Goal: Book appointment/travel/reservation

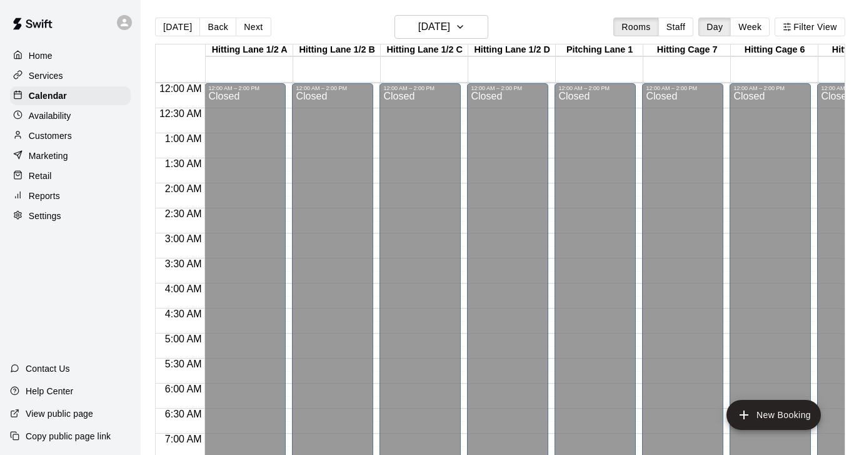
scroll to position [749, 396]
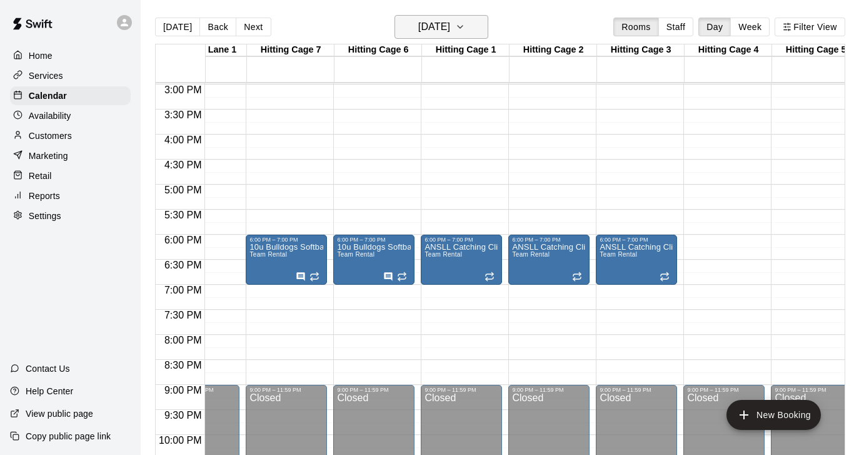
click at [465, 29] on icon "button" at bounding box center [460, 26] width 10 height 15
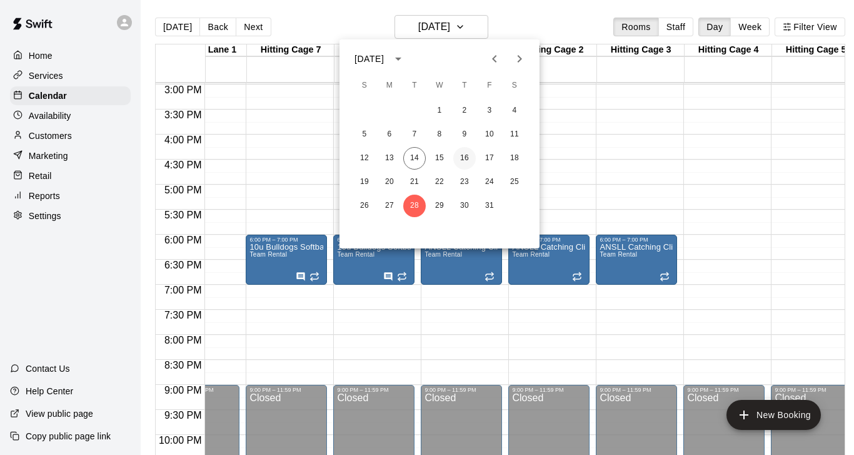
click at [467, 158] on button "16" at bounding box center [464, 158] width 23 height 23
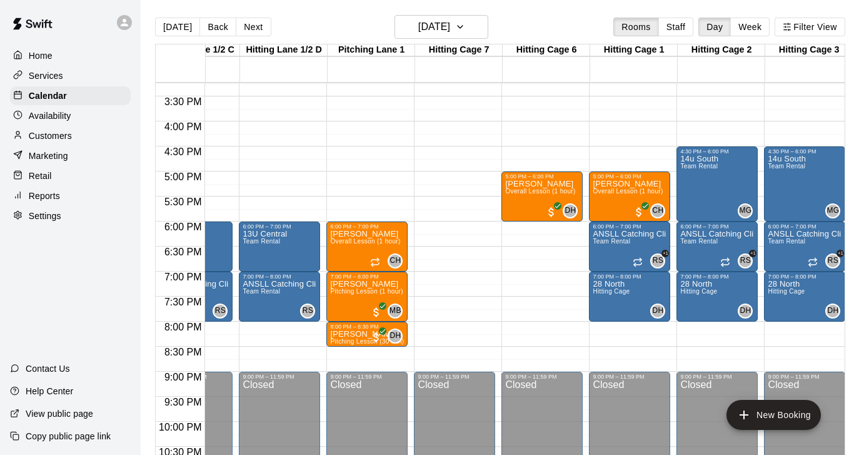
scroll to position [0, 216]
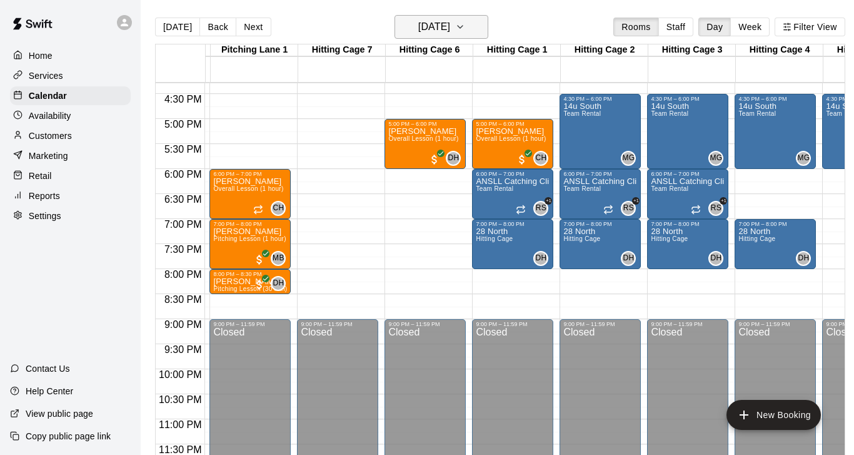
click at [465, 29] on icon "button" at bounding box center [460, 26] width 10 height 15
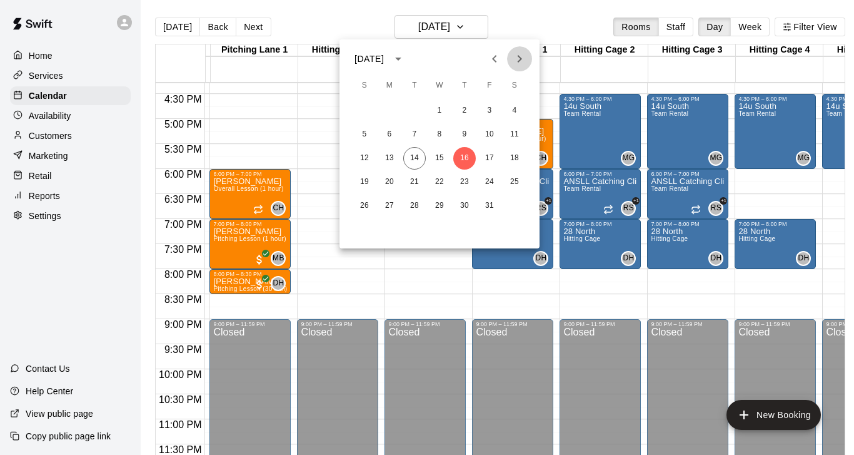
click at [520, 58] on icon "Next month" at bounding box center [520, 59] width 4 height 8
click at [413, 132] on button "6" at bounding box center [414, 134] width 23 height 23
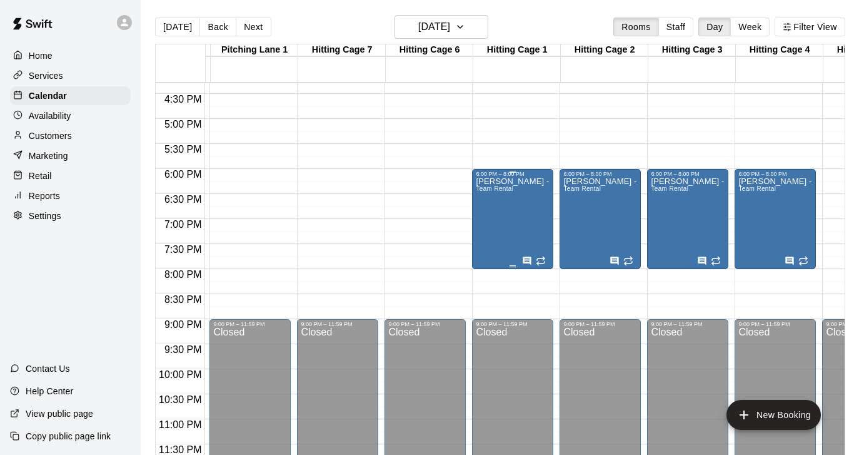
click at [510, 209] on div "[PERSON_NAME] - Pioneer Legends Team Rental" at bounding box center [513, 404] width 74 height 455
click at [485, 189] on icon "edit" at bounding box center [488, 190] width 15 height 15
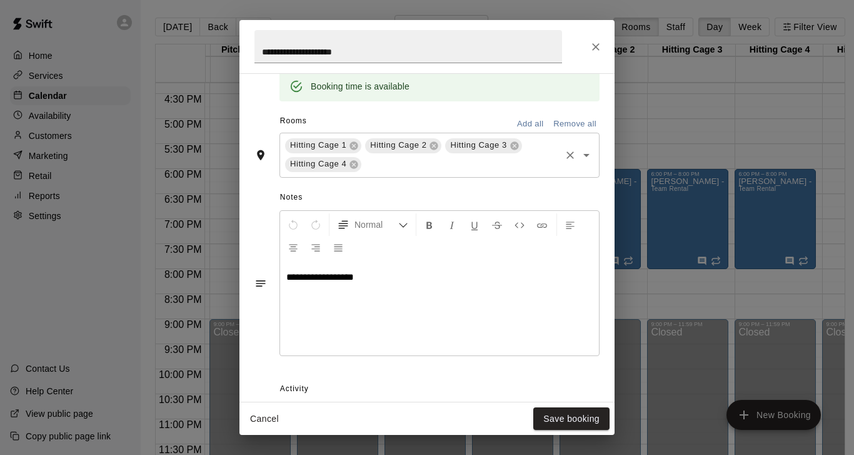
scroll to position [329, 0]
click at [336, 296] on div "**********" at bounding box center [439, 306] width 319 height 94
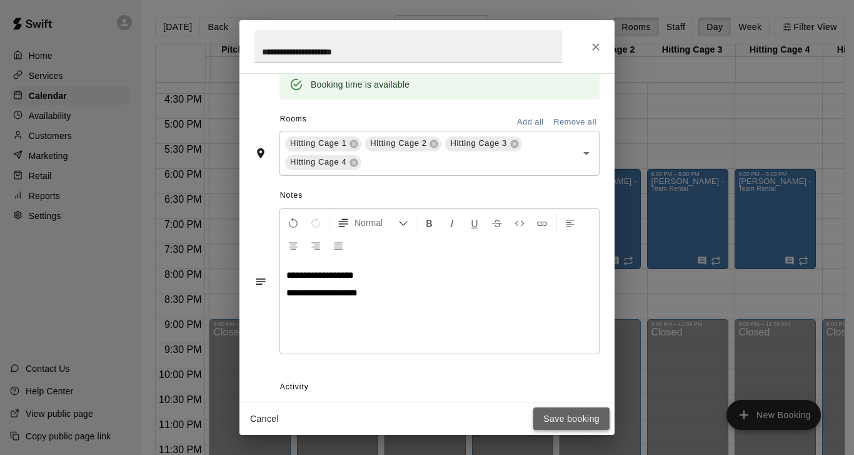
click at [565, 424] on button "Save booking" at bounding box center [571, 418] width 76 height 23
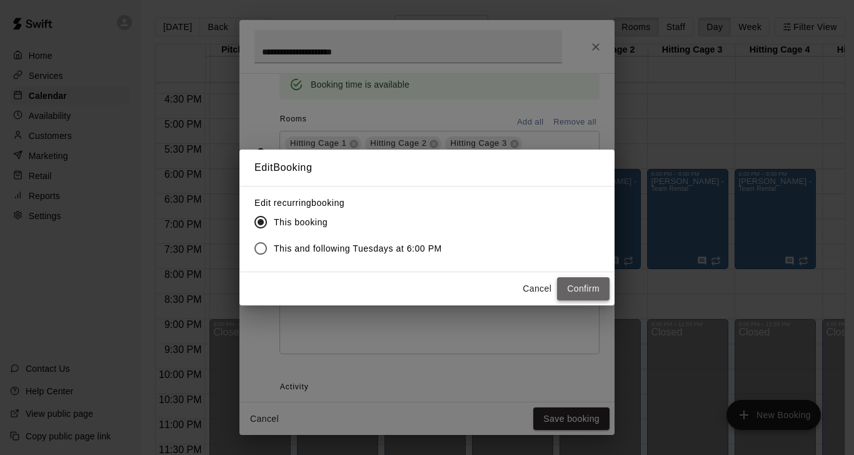
click at [588, 288] on button "Confirm" at bounding box center [583, 288] width 53 height 23
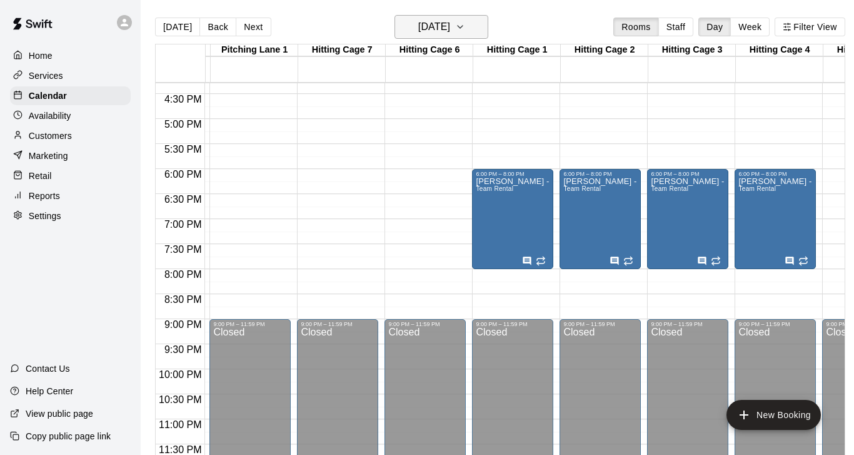
click at [465, 26] on icon "button" at bounding box center [460, 26] width 10 height 15
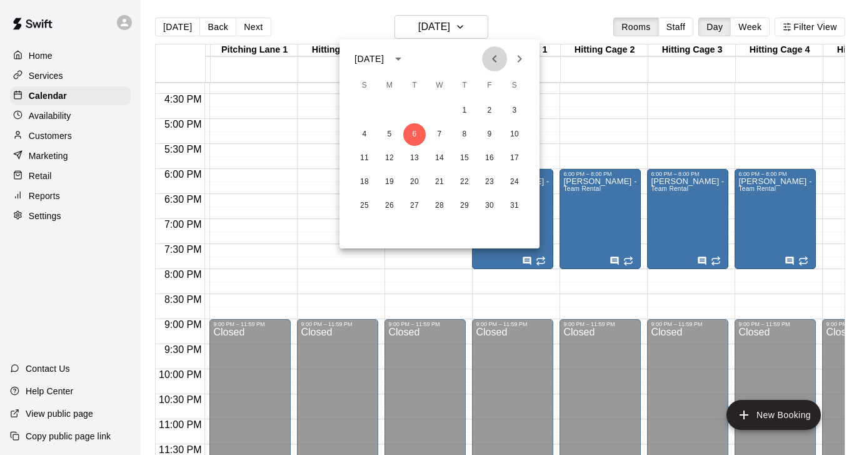
click at [493, 61] on icon "Previous month" at bounding box center [494, 58] width 15 height 15
click at [494, 59] on icon "Previous month" at bounding box center [494, 59] width 4 height 8
click at [412, 159] on button "14" at bounding box center [414, 158] width 23 height 23
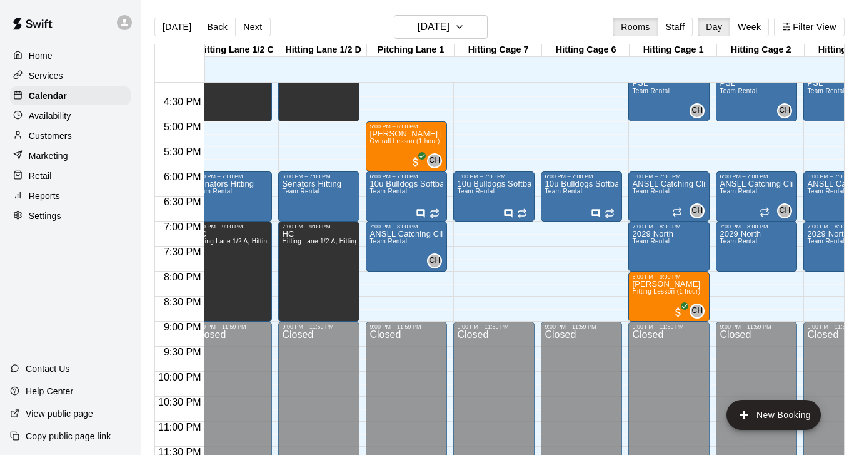
scroll to position [0, 188]
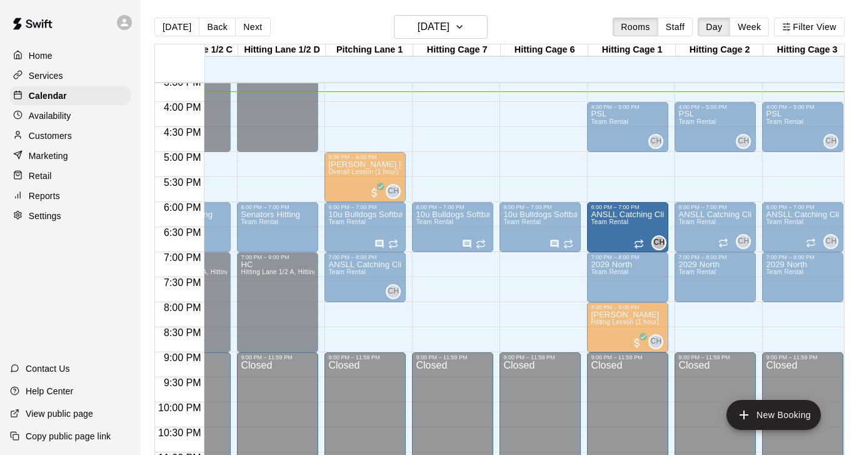
drag, startPoint x: 621, startPoint y: 220, endPoint x: 611, endPoint y: 224, distance: 10.9
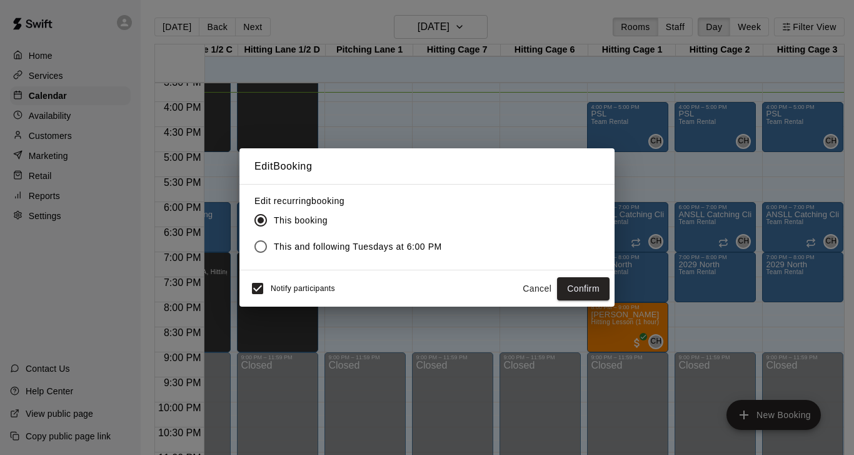
click at [533, 289] on button "Cancel" at bounding box center [537, 288] width 40 height 23
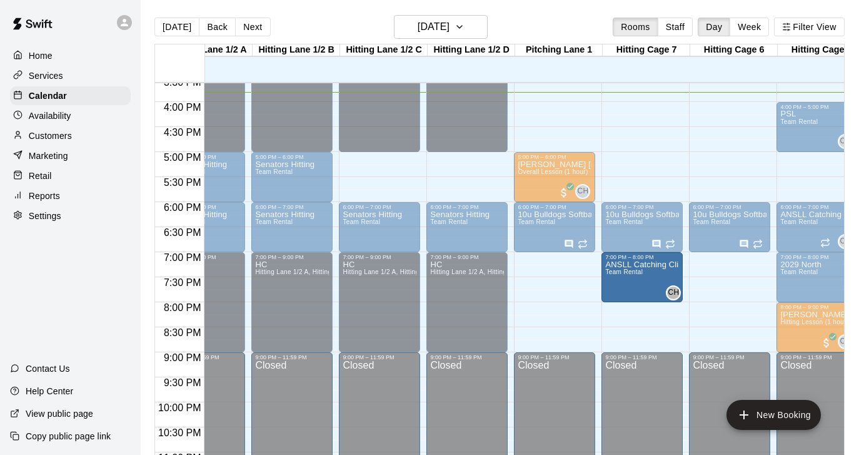
drag, startPoint x: 554, startPoint y: 264, endPoint x: 621, endPoint y: 270, distance: 67.1
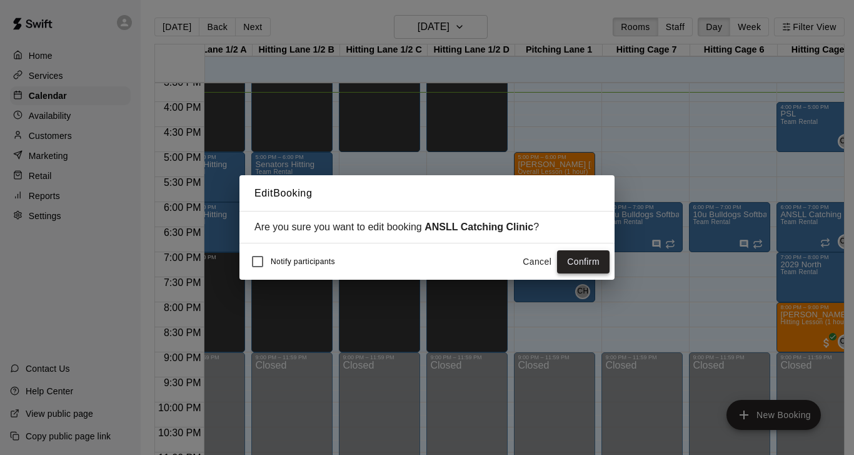
click at [574, 262] on button "Confirm" at bounding box center [583, 261] width 53 height 23
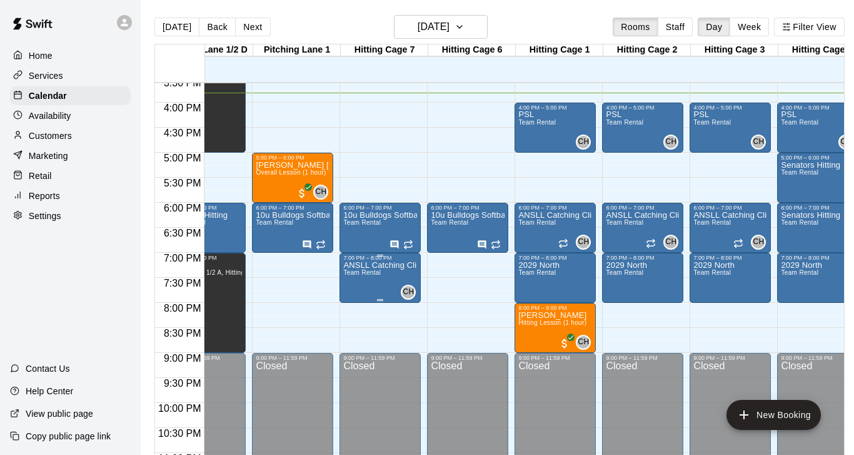
click at [374, 272] on span "Team Rental" at bounding box center [362, 272] width 38 height 7
click at [351, 283] on icon "edit" at bounding box center [356, 282] width 15 height 15
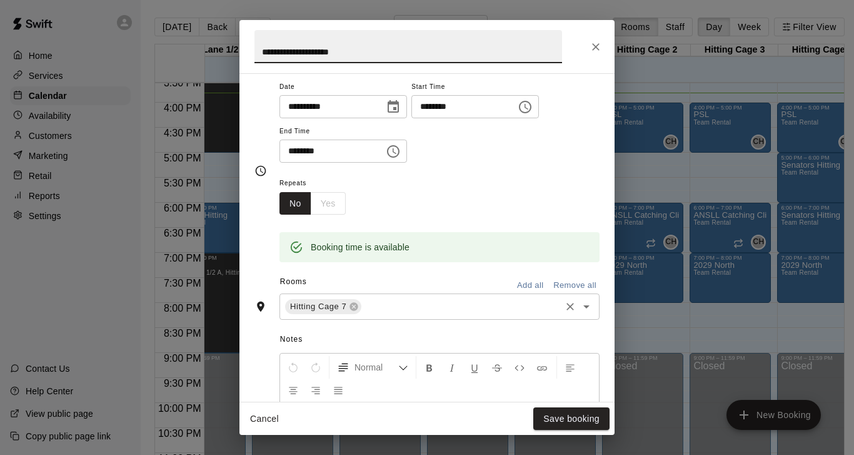
click at [590, 304] on icon "Open" at bounding box center [586, 306] width 15 height 15
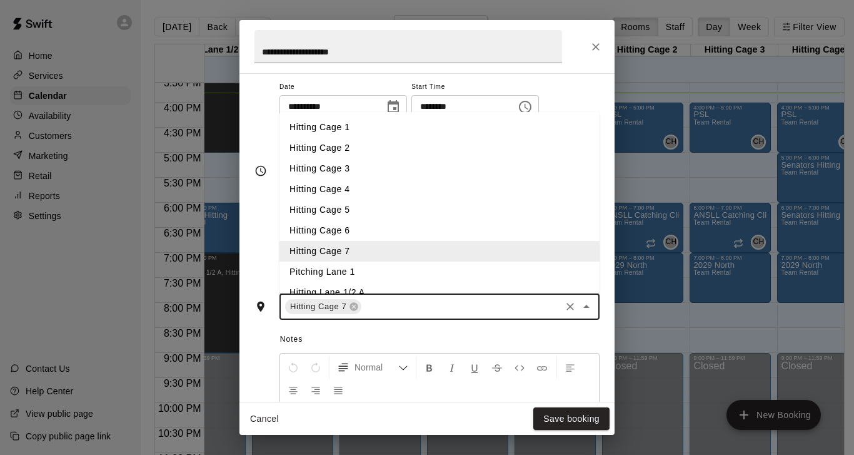
click at [355, 229] on li "Hitting Cage 6" at bounding box center [439, 230] width 320 height 21
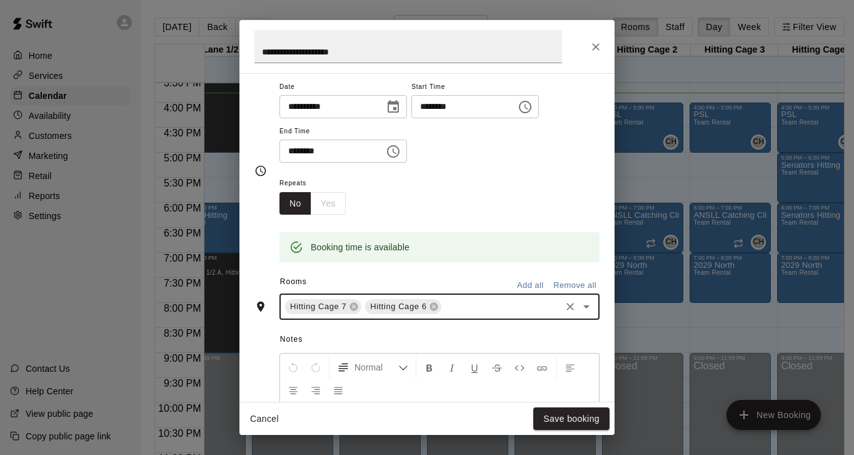
click at [328, 203] on div "No Yes" at bounding box center [312, 203] width 66 height 23
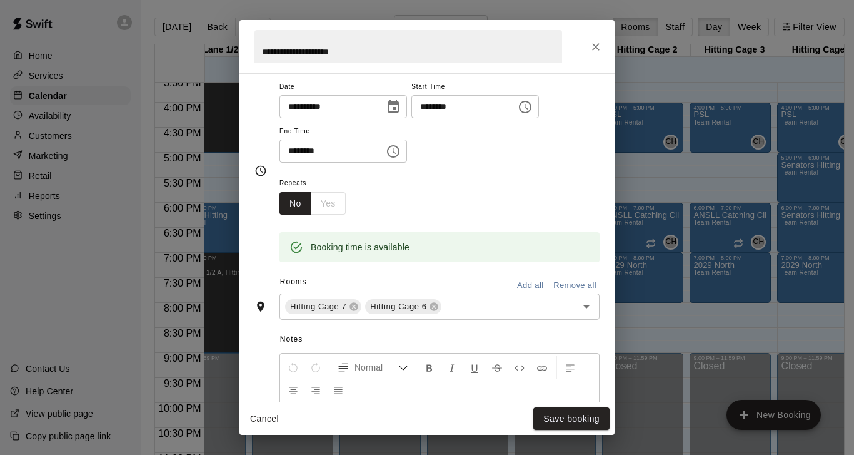
click at [328, 203] on div "No Yes" at bounding box center [312, 203] width 66 height 23
click at [398, 106] on icon "Choose date, selected date is Oct 14, 2025" at bounding box center [393, 106] width 15 height 15
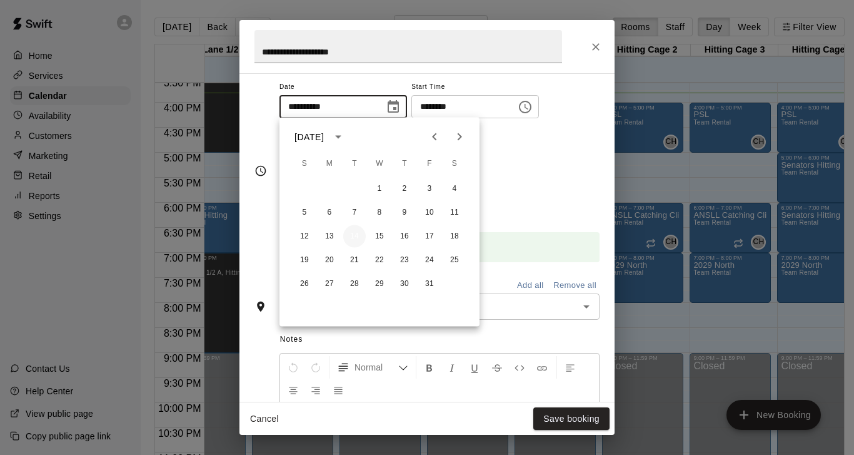
click at [353, 233] on button "14" at bounding box center [354, 236] width 23 height 23
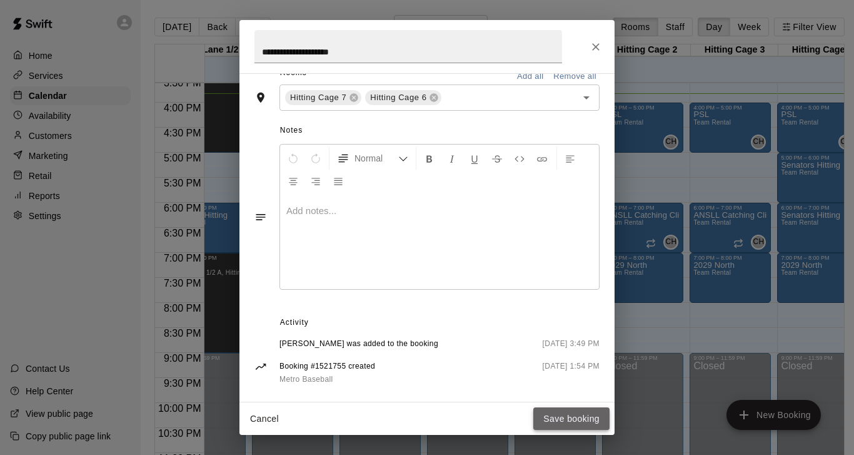
click at [570, 420] on button "Save booking" at bounding box center [571, 418] width 76 height 23
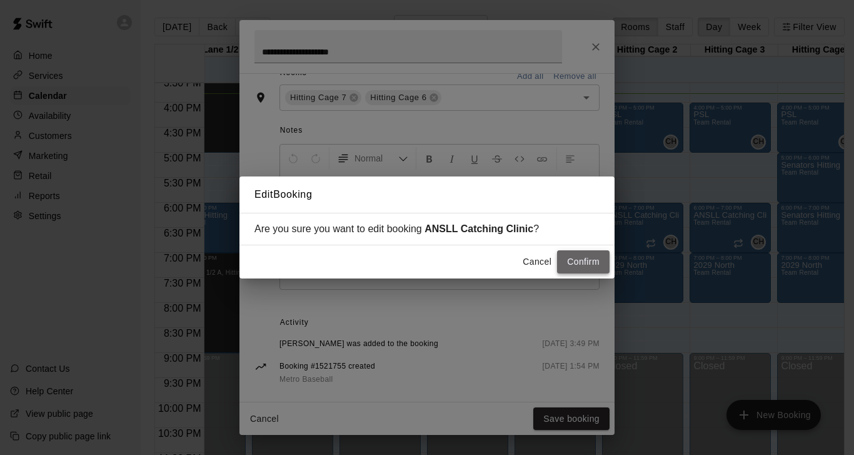
click at [580, 267] on button "Confirm" at bounding box center [583, 261] width 53 height 23
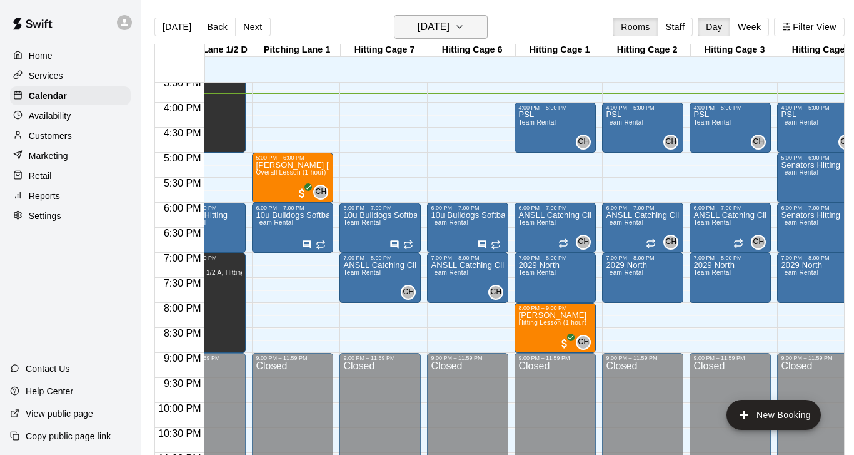
click at [462, 28] on icon "button" at bounding box center [459, 27] width 5 height 3
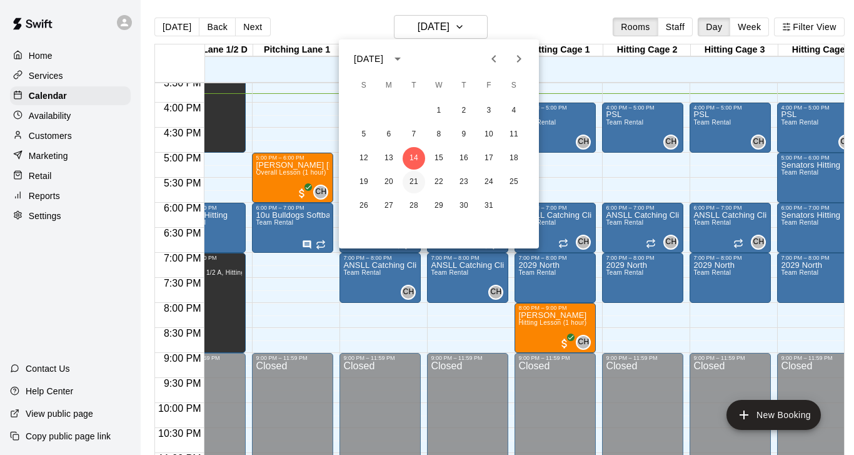
click at [411, 175] on button "21" at bounding box center [414, 182] width 23 height 23
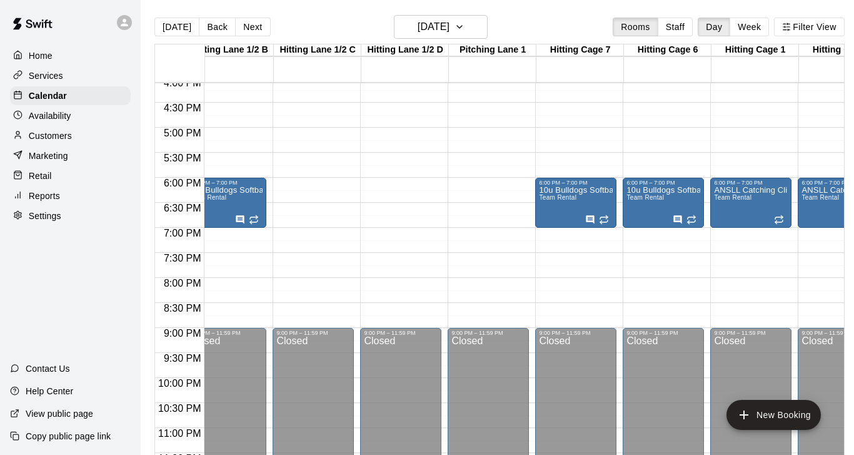
scroll to position [0, 101]
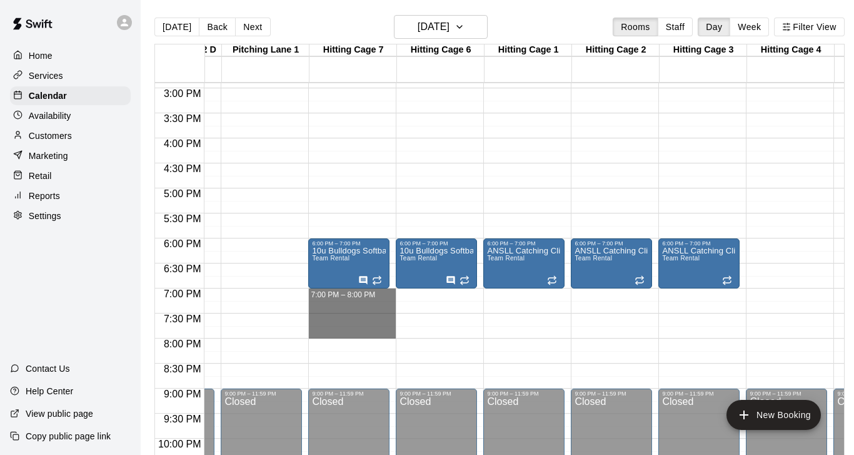
drag, startPoint x: 346, startPoint y: 290, endPoint x: 343, endPoint y: 328, distance: 37.6
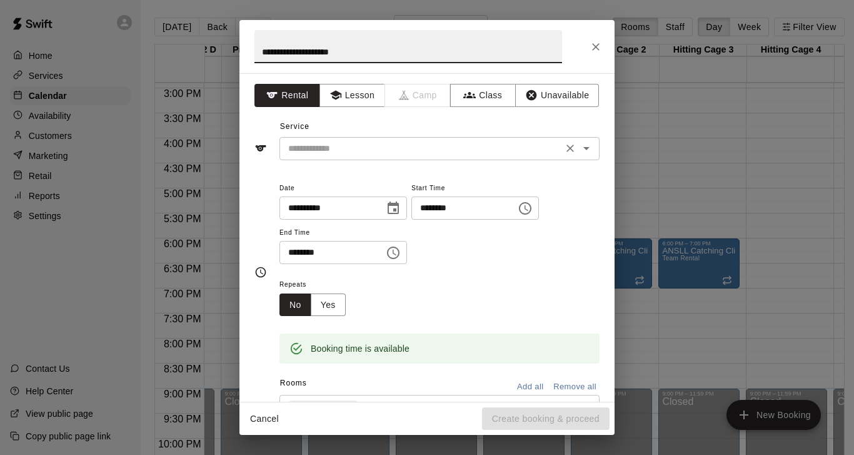
type input "**********"
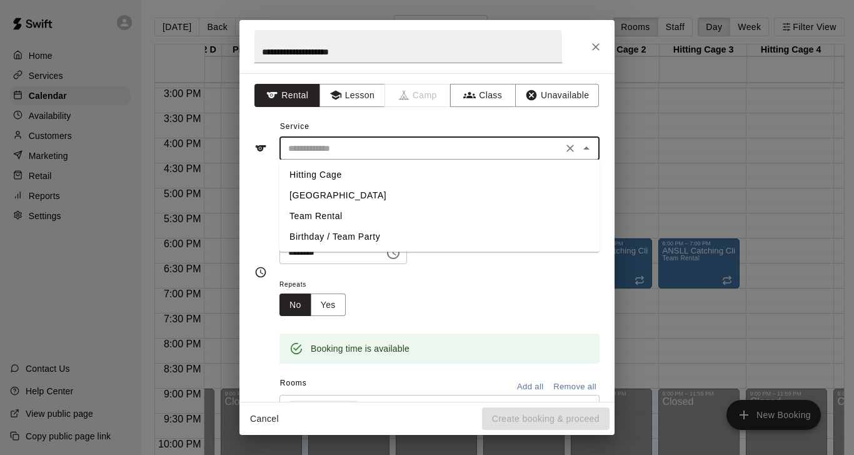
click at [401, 148] on input "text" at bounding box center [421, 149] width 276 height 16
click at [321, 218] on li "Team Rental" at bounding box center [439, 216] width 320 height 21
type input "**********"
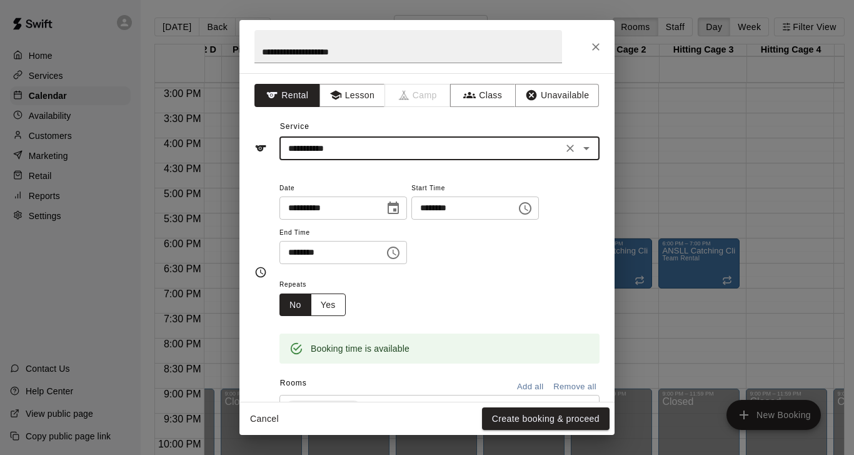
click at [330, 304] on button "Yes" at bounding box center [328, 304] width 35 height 23
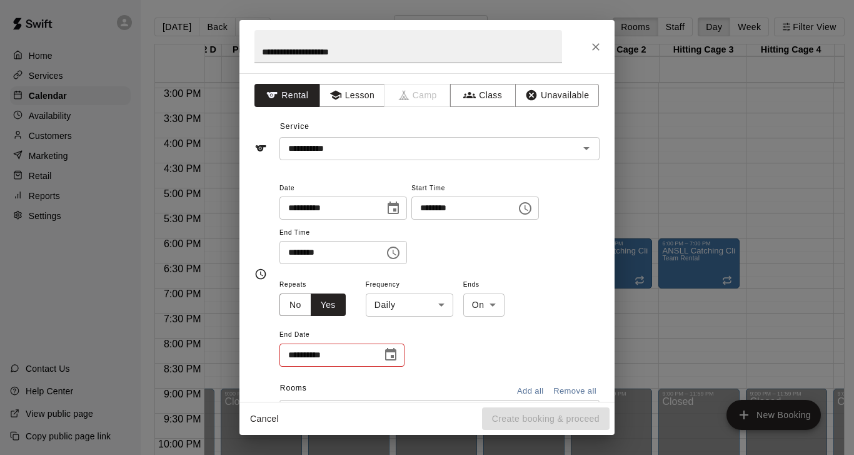
click at [444, 304] on body "Home Services Calendar Availability Customers Marketing Retail Reports Settings…" at bounding box center [426, 237] width 854 height 475
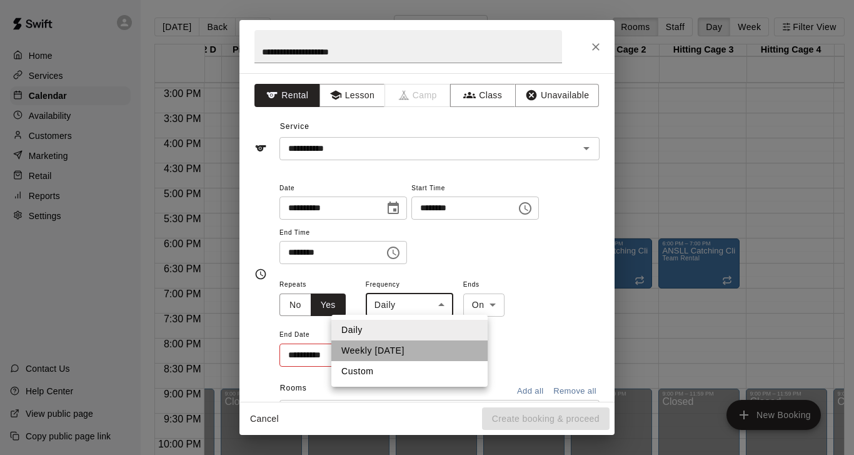
click at [403, 346] on li "Weekly [DATE]" at bounding box center [409, 350] width 156 height 21
type input "******"
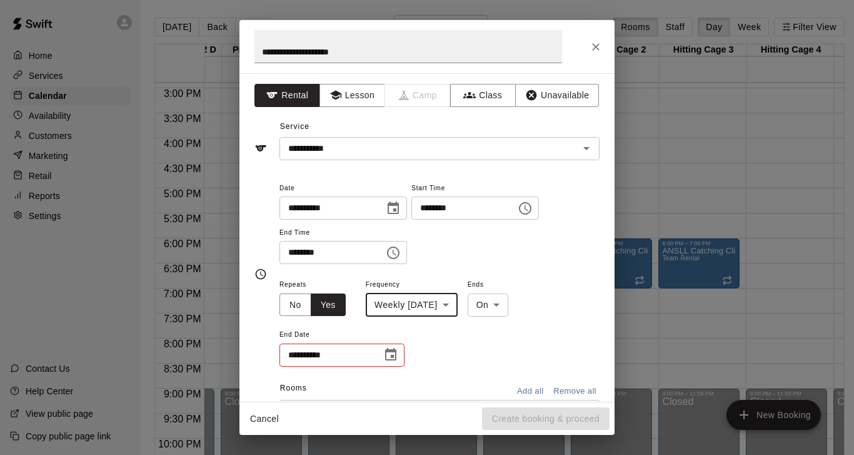
click at [381, 356] on button "Choose date" at bounding box center [390, 354] width 25 height 25
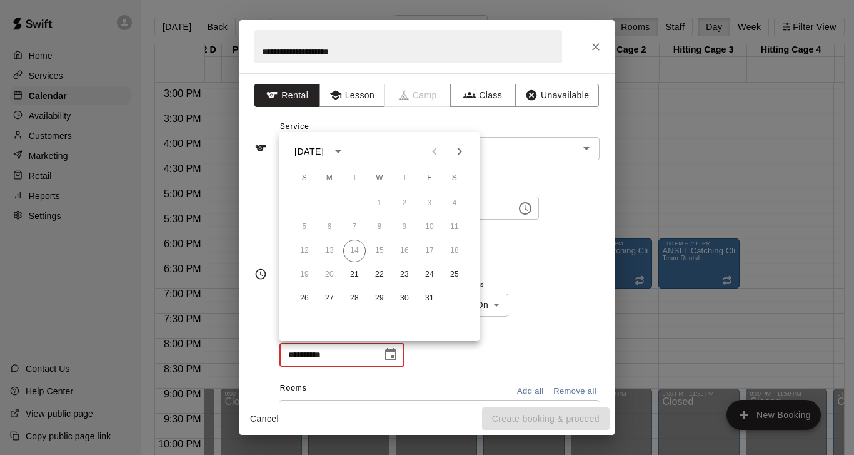
click at [461, 156] on icon "Next month" at bounding box center [459, 151] width 15 height 15
click at [353, 276] on button "18" at bounding box center [354, 274] width 23 height 23
type input "**********"
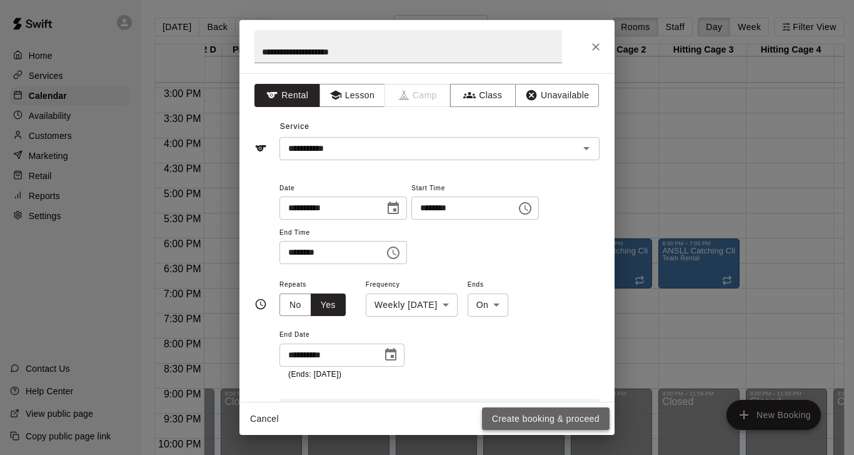
click at [524, 421] on button "Create booking & proceed" at bounding box center [546, 418] width 128 height 23
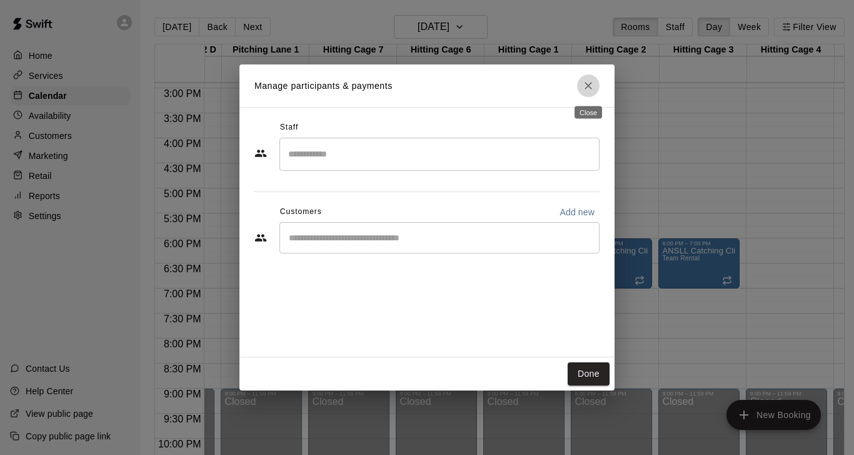
click at [587, 90] on icon "Close" at bounding box center [588, 85] width 13 height 13
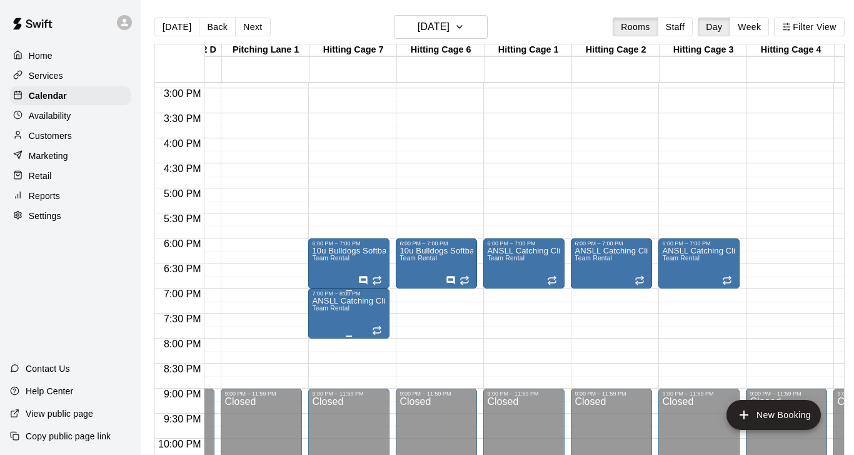
click at [325, 312] on icon "edit" at bounding box center [324, 309] width 11 height 11
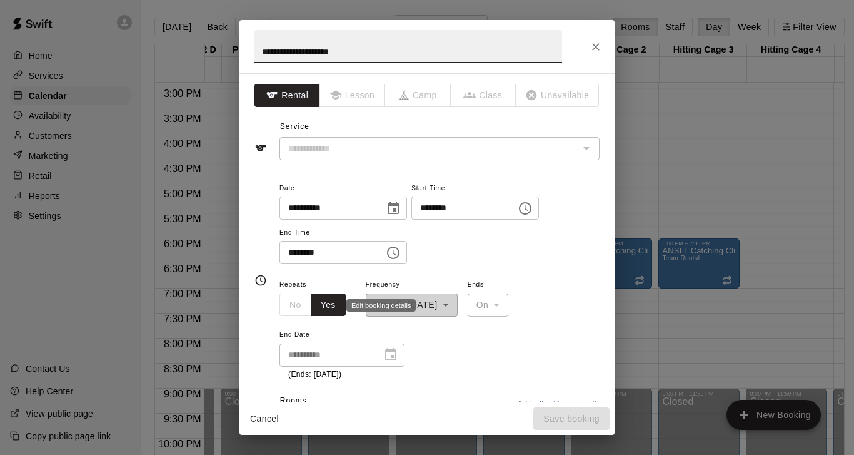
type input "**********"
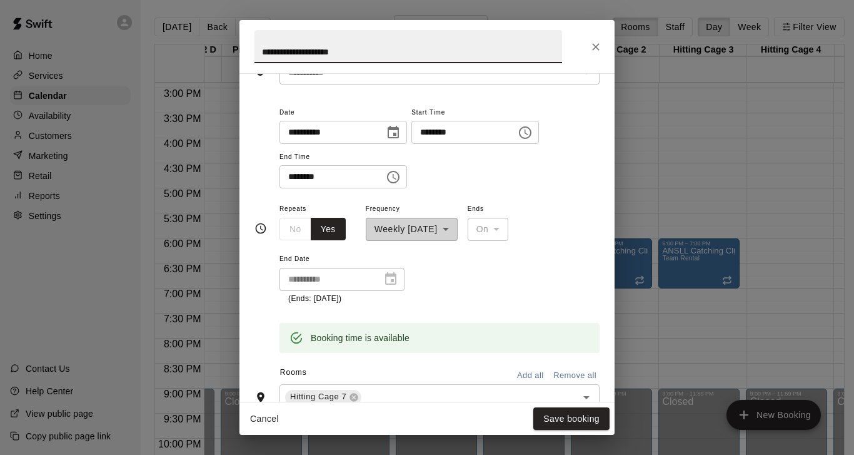
scroll to position [81, 0]
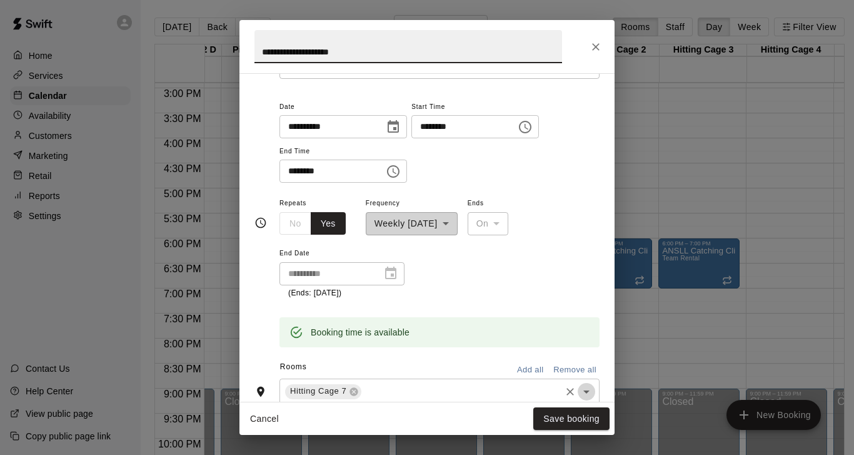
click at [586, 385] on icon "Open" at bounding box center [586, 391] width 15 height 15
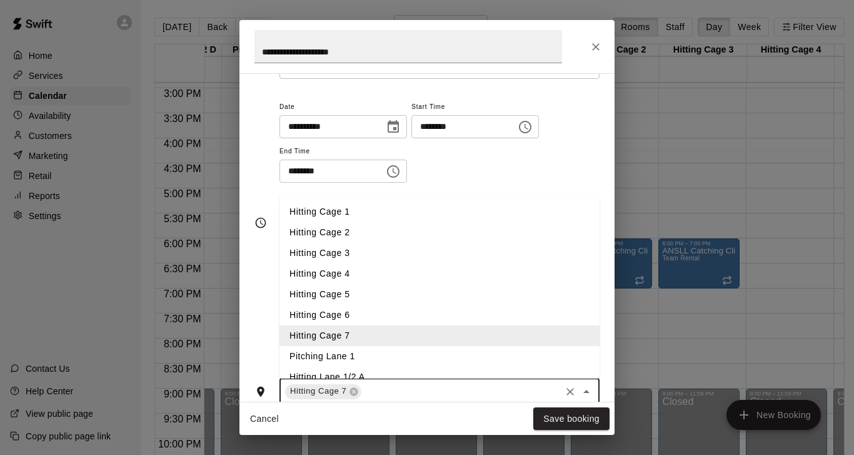
click at [353, 313] on li "Hitting Cage 6" at bounding box center [439, 314] width 320 height 21
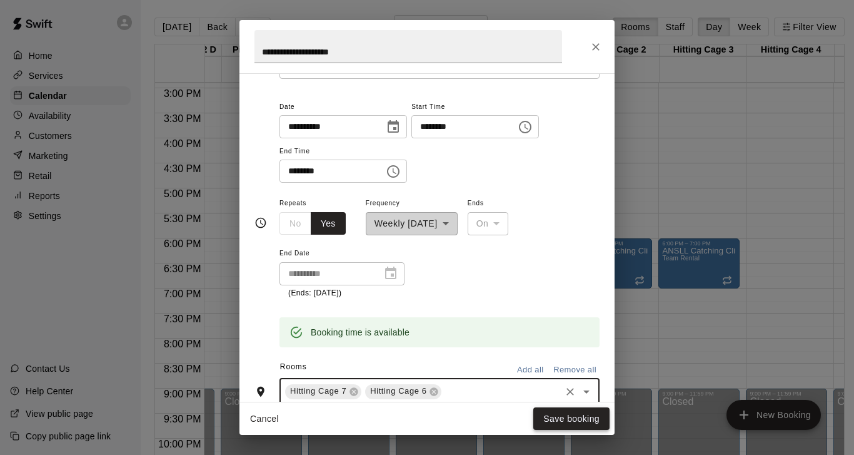
click at [566, 416] on button "Save booking" at bounding box center [571, 418] width 76 height 23
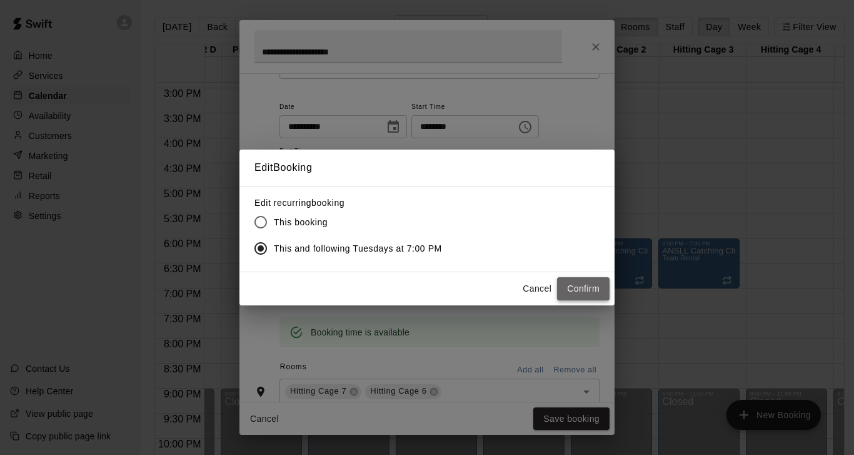
click at [592, 291] on button "Confirm" at bounding box center [583, 288] width 53 height 23
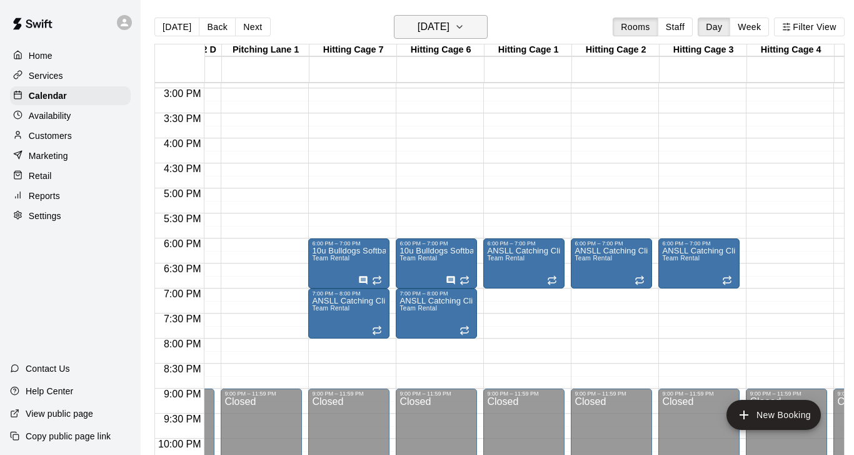
click at [465, 29] on icon "button" at bounding box center [460, 26] width 10 height 15
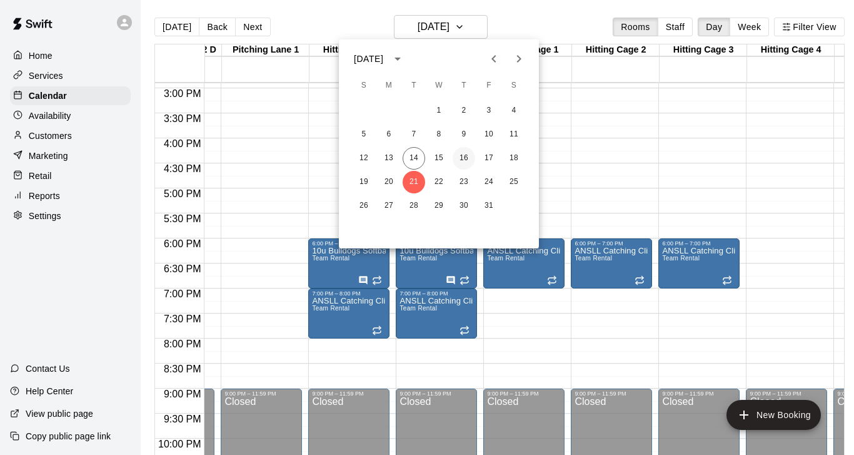
click at [462, 161] on button "16" at bounding box center [464, 158] width 23 height 23
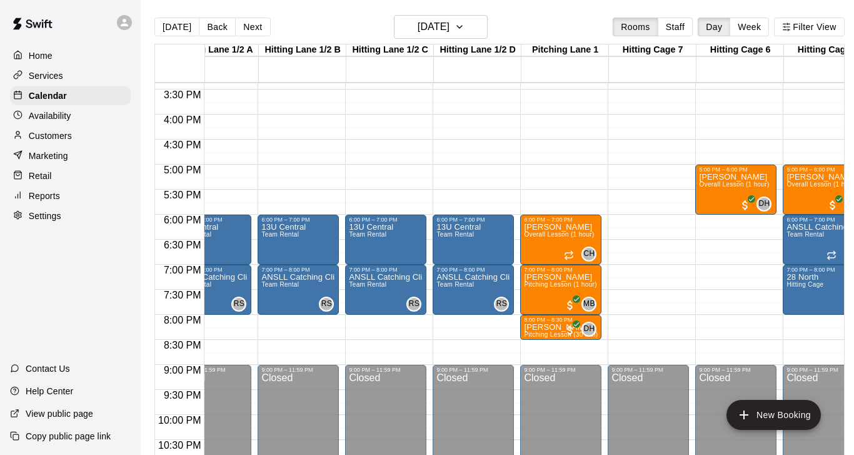
scroll to position [769, 7]
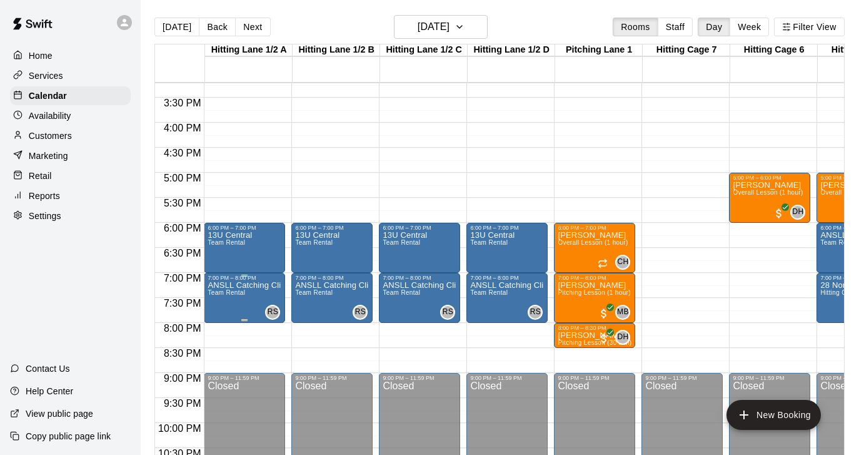
click at [220, 291] on icon "edit" at bounding box center [220, 294] width 15 height 15
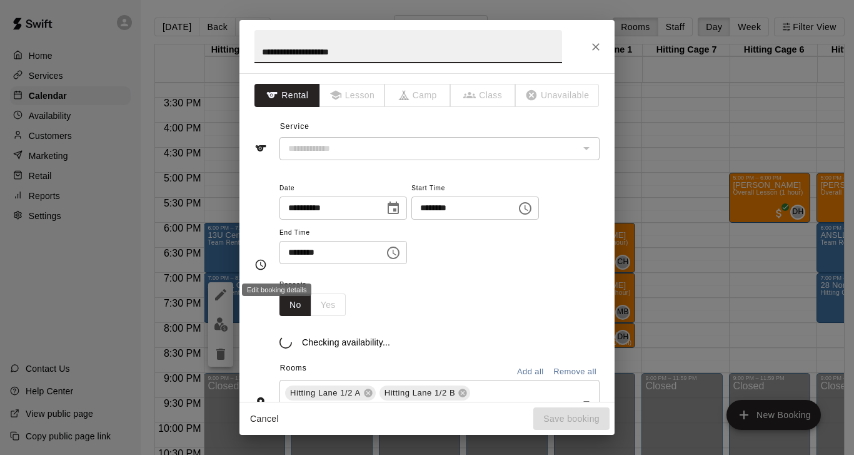
type input "**********"
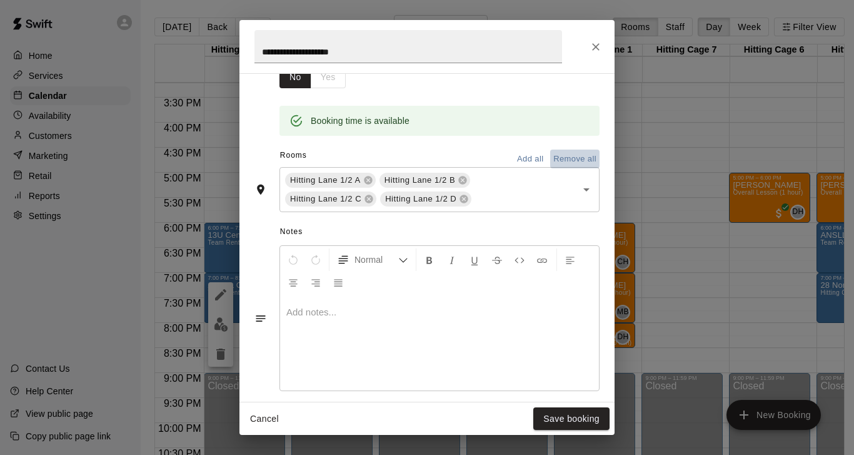
click at [578, 158] on button "Remove all" at bounding box center [574, 158] width 49 height 19
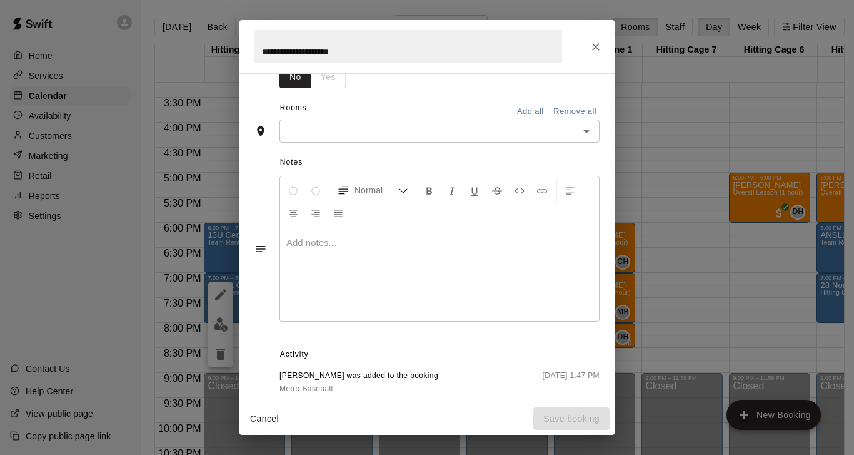
click at [434, 126] on input "text" at bounding box center [429, 131] width 292 height 16
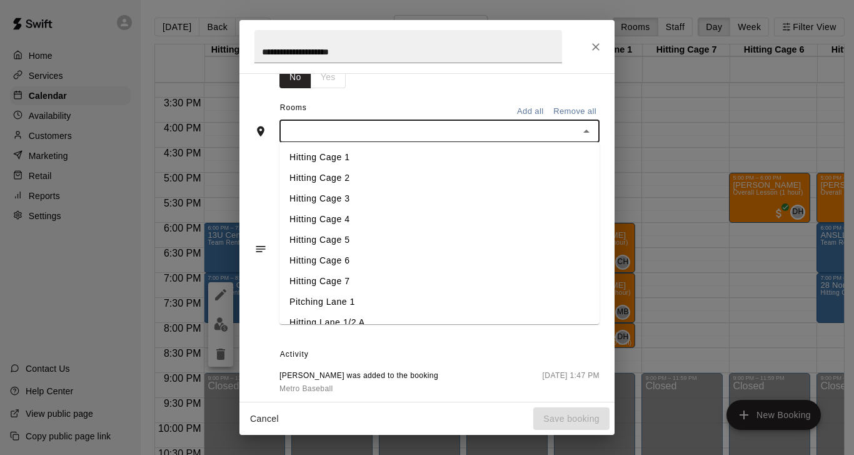
click at [341, 259] on li "Hitting Cage 6" at bounding box center [439, 260] width 320 height 21
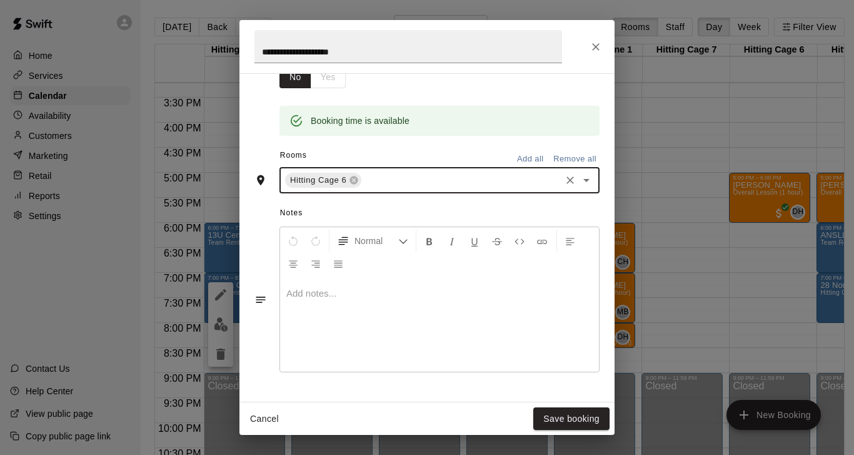
click at [411, 182] on input "text" at bounding box center [461, 181] width 196 height 16
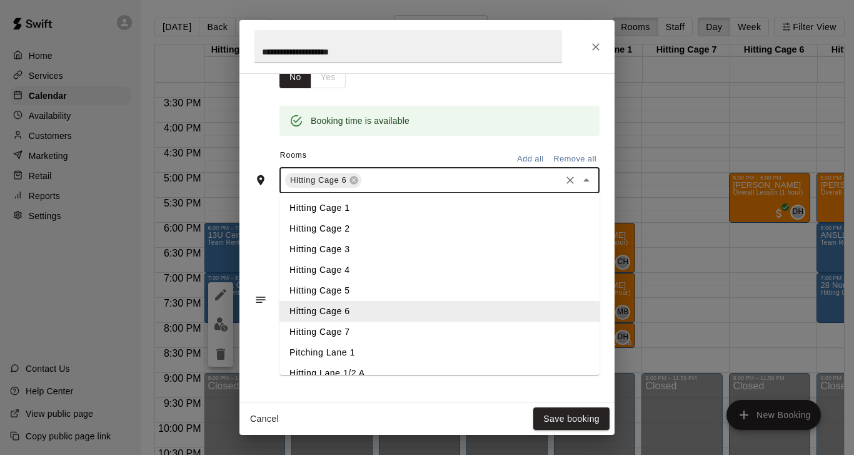
click at [347, 326] on li "Hitting Cage 7" at bounding box center [439, 331] width 320 height 21
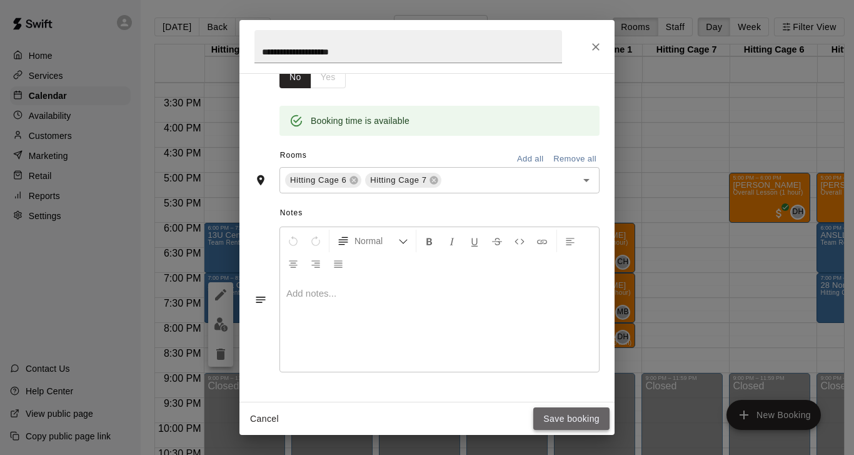
click at [566, 422] on button "Save booking" at bounding box center [571, 418] width 76 height 23
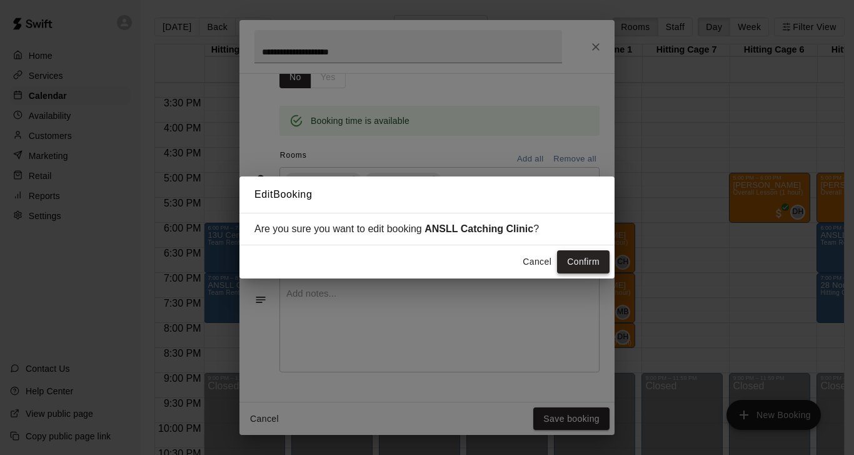
click at [580, 258] on button "Confirm" at bounding box center [583, 261] width 53 height 23
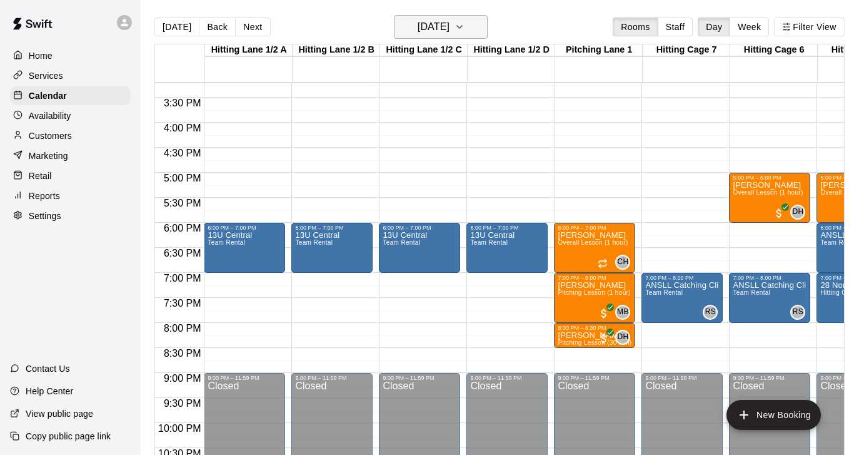
click at [465, 27] on icon "button" at bounding box center [460, 26] width 10 height 15
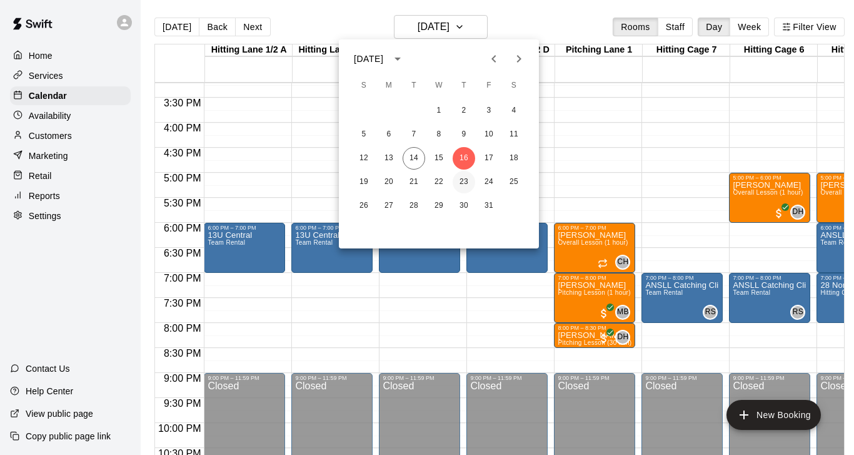
click at [466, 180] on button "23" at bounding box center [464, 182] width 23 height 23
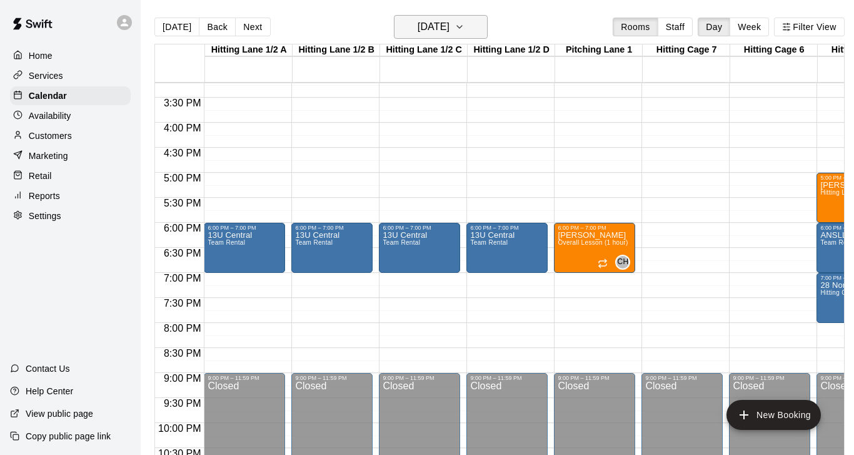
click at [465, 30] on icon "button" at bounding box center [460, 26] width 10 height 15
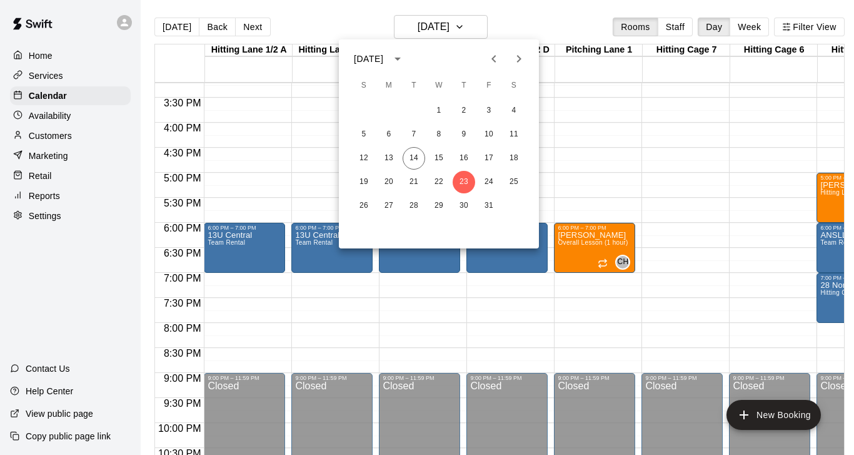
click at [518, 66] on icon "Next month" at bounding box center [518, 58] width 15 height 15
click at [493, 59] on icon "Previous month" at bounding box center [493, 58] width 15 height 15
click at [520, 58] on icon "Next month" at bounding box center [519, 59] width 4 height 8
click at [463, 185] on button "23" at bounding box center [464, 182] width 23 height 23
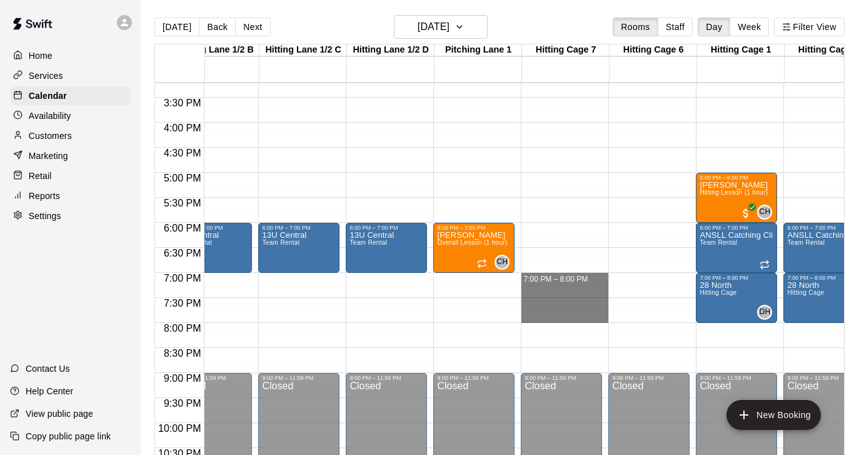
drag, startPoint x: 535, startPoint y: 276, endPoint x: 540, endPoint y: 314, distance: 37.8
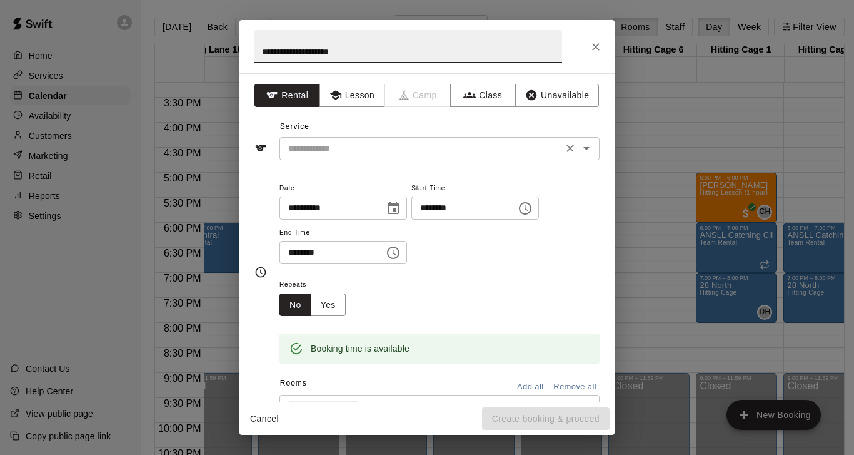
type input "**********"
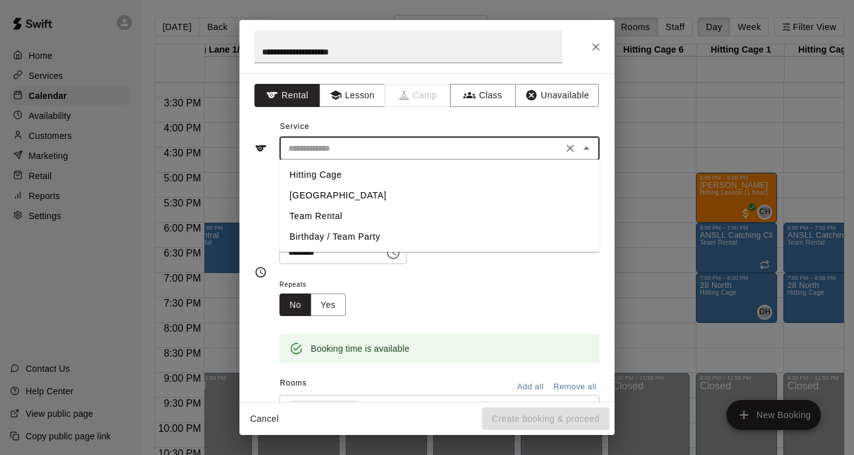
click at [331, 148] on input "text" at bounding box center [421, 149] width 276 height 16
click at [309, 216] on li "Team Rental" at bounding box center [439, 216] width 320 height 21
type input "**********"
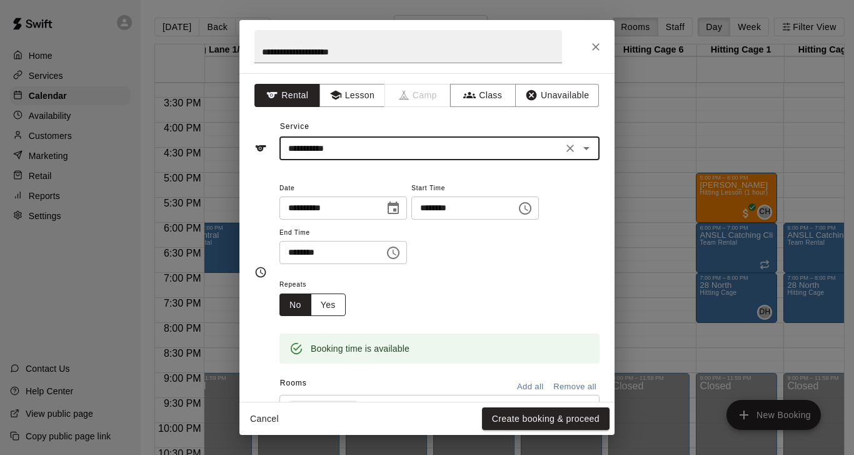
click at [330, 304] on button "Yes" at bounding box center [328, 304] width 35 height 23
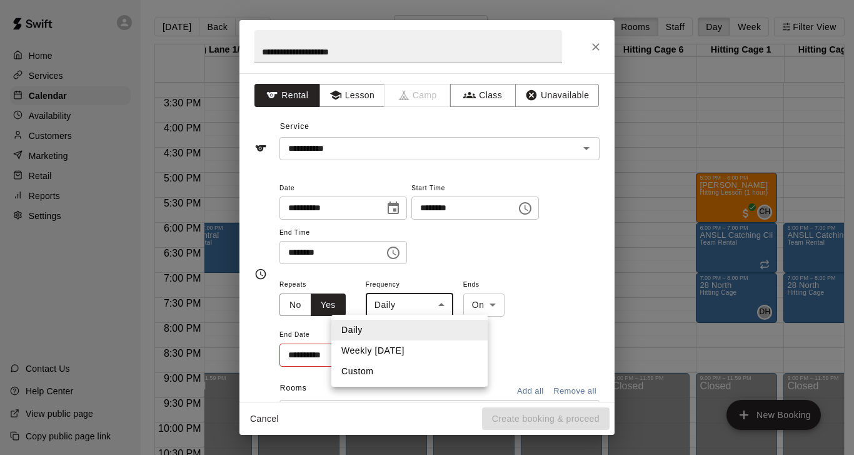
click at [434, 303] on body "Home Services Calendar Availability Customers Marketing Retail Reports Settings…" at bounding box center [426, 237] width 854 height 475
click at [387, 347] on li "Weekly [DATE]" at bounding box center [409, 350] width 156 height 21
type input "******"
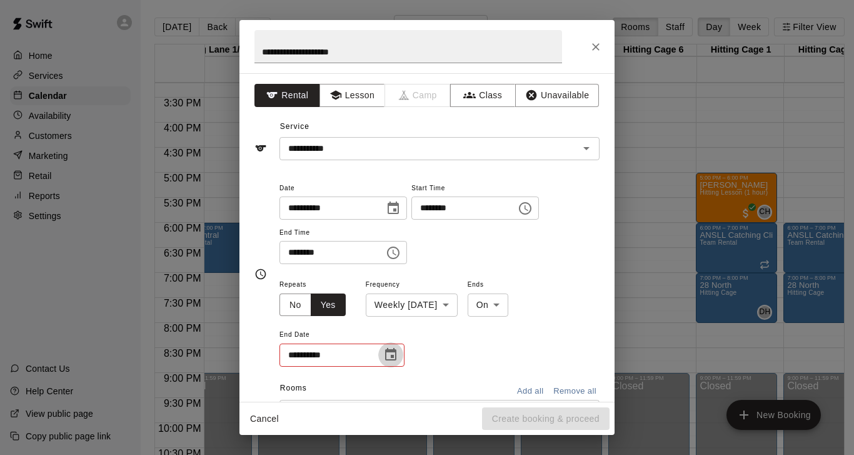
click at [393, 351] on icon "Choose date" at bounding box center [390, 354] width 15 height 15
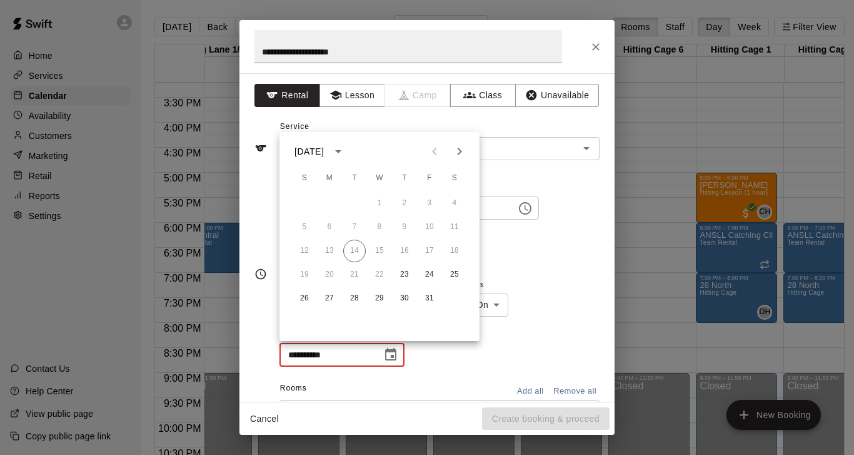
click at [460, 153] on icon "Next month" at bounding box center [460, 152] width 4 height 8
click at [401, 269] on button "20" at bounding box center [404, 274] width 23 height 23
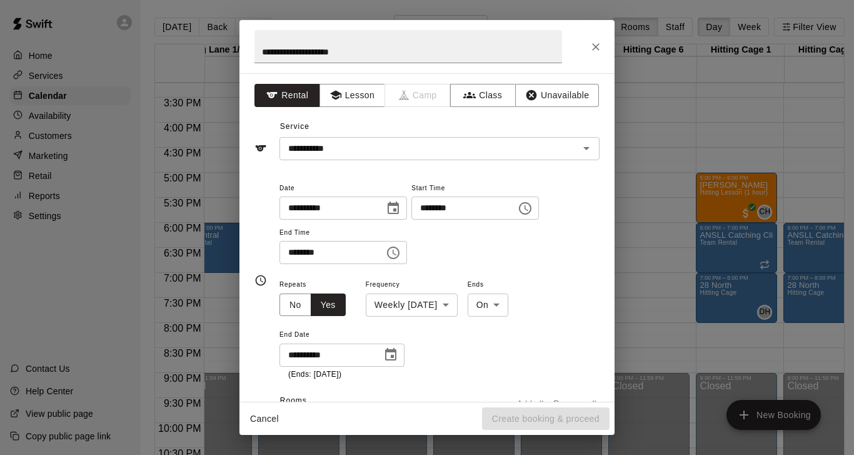
type input "**********"
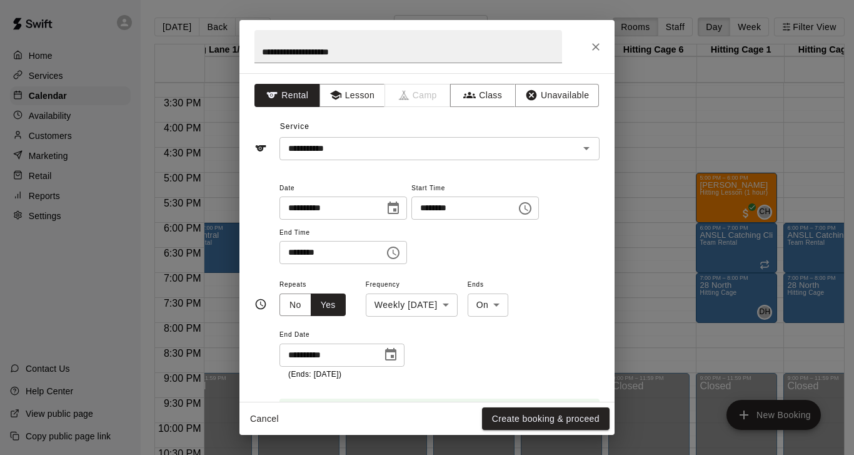
click at [563, 285] on div "**********" at bounding box center [439, 328] width 320 height 104
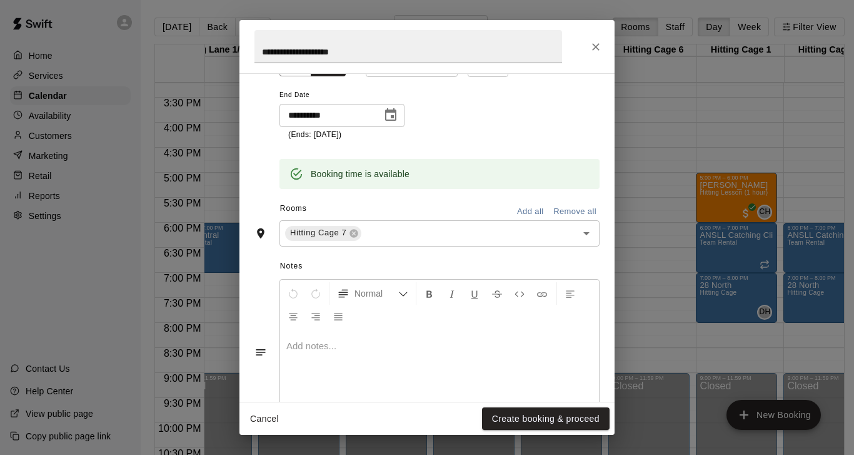
scroll to position [260, 0]
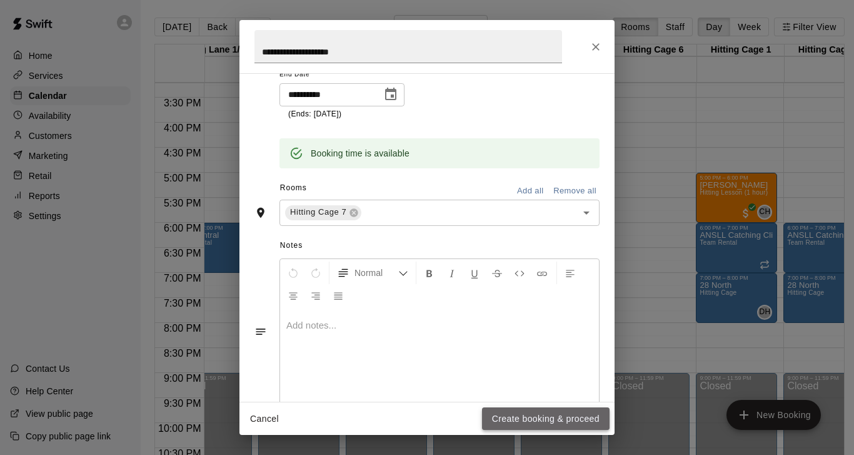
click at [518, 422] on button "Create booking & proceed" at bounding box center [546, 418] width 128 height 23
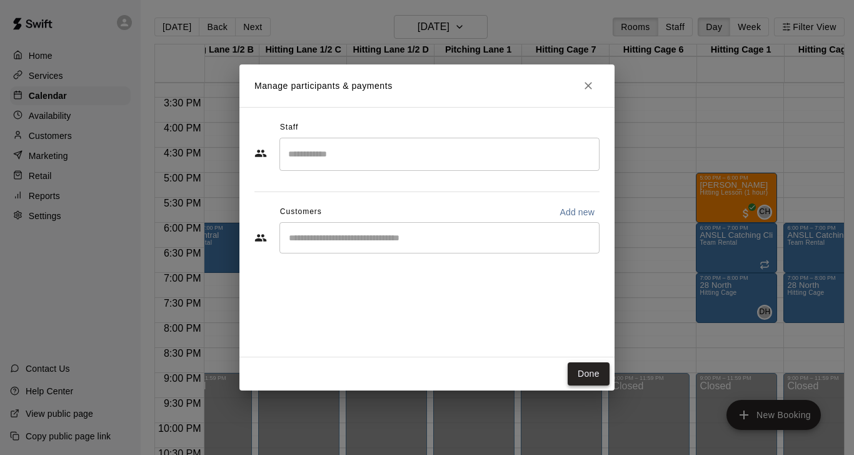
click at [590, 376] on button "Done" at bounding box center [589, 373] width 42 height 23
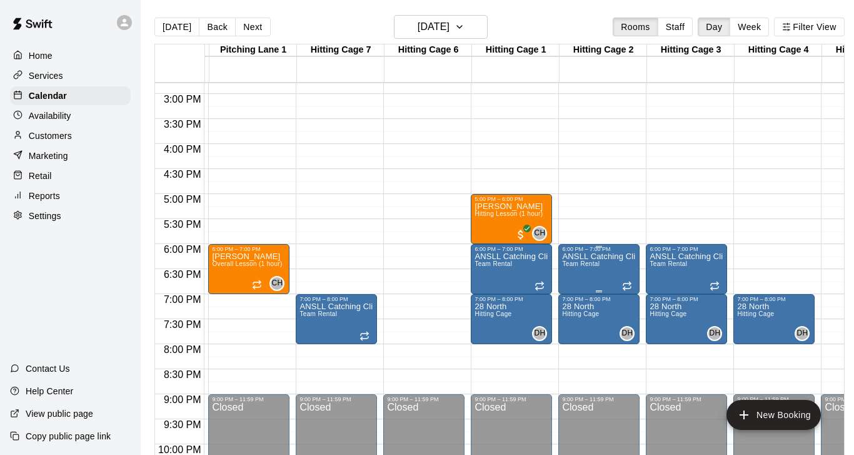
scroll to position [740, 340]
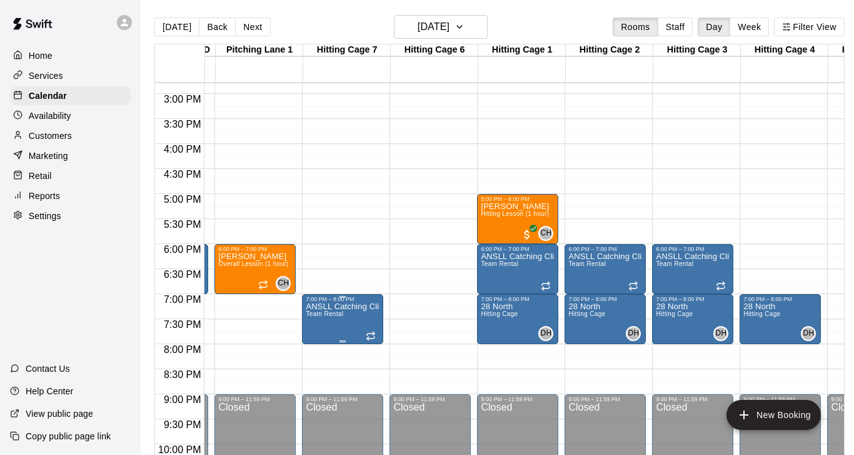
click at [335, 317] on span "Team Rental" at bounding box center [325, 313] width 38 height 7
click at [321, 325] on icon "edit" at bounding box center [318, 323] width 15 height 15
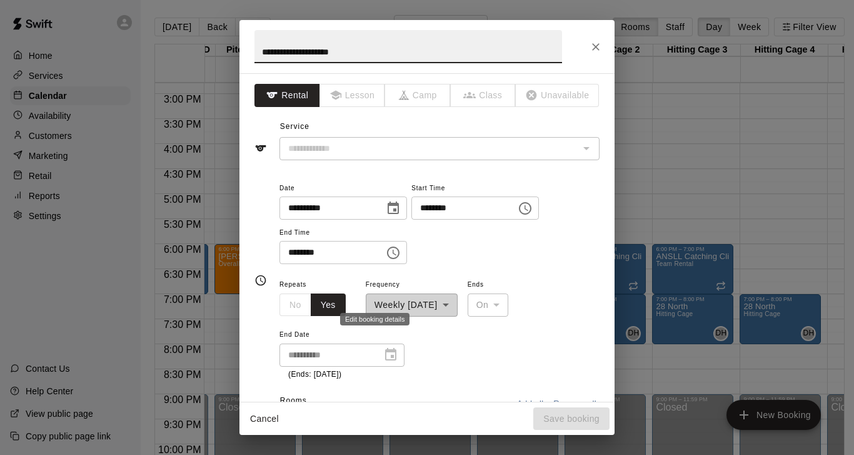
type input "**********"
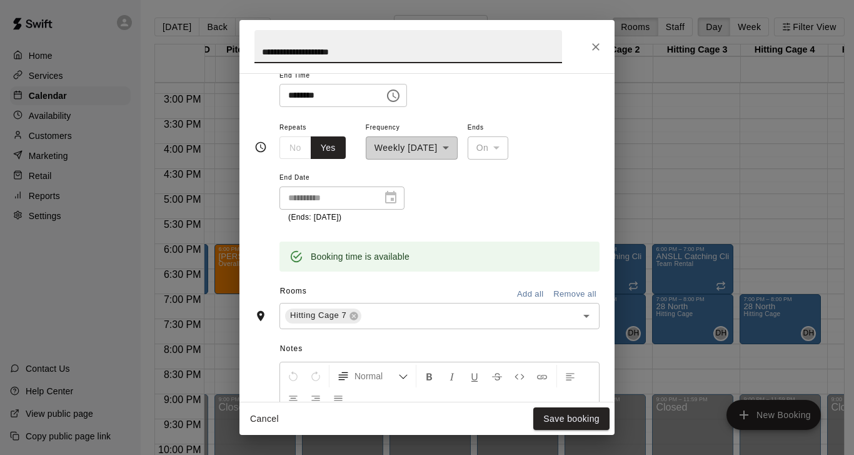
scroll to position [172, 0]
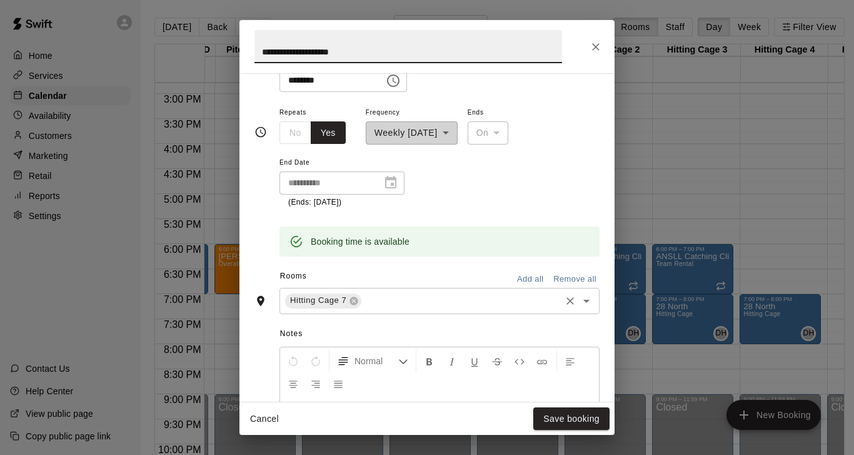
click at [518, 293] on input "text" at bounding box center [461, 301] width 196 height 16
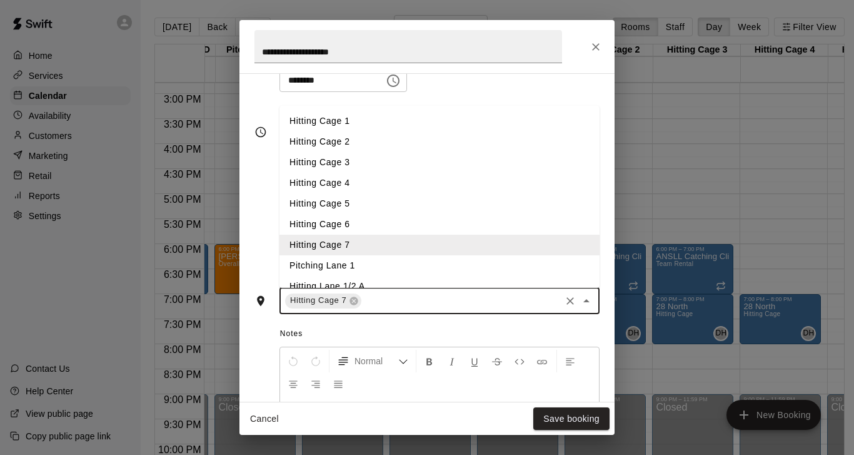
click at [349, 219] on li "Hitting Cage 6" at bounding box center [439, 224] width 320 height 21
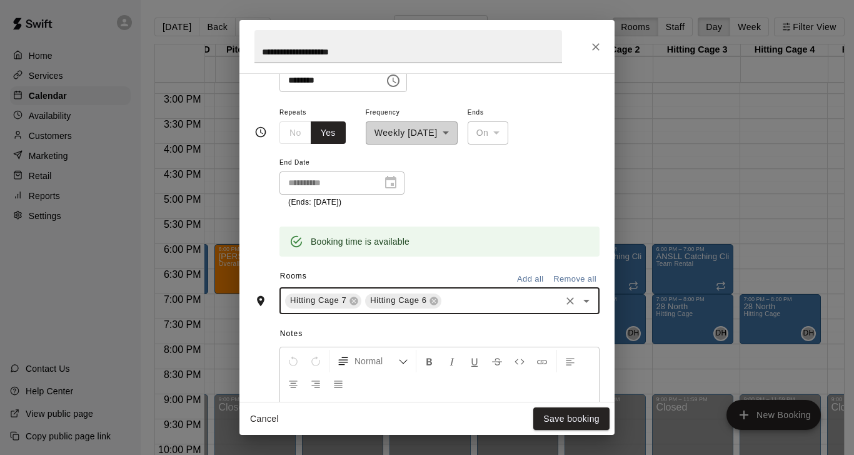
click at [478, 324] on span "Notes" at bounding box center [439, 334] width 319 height 20
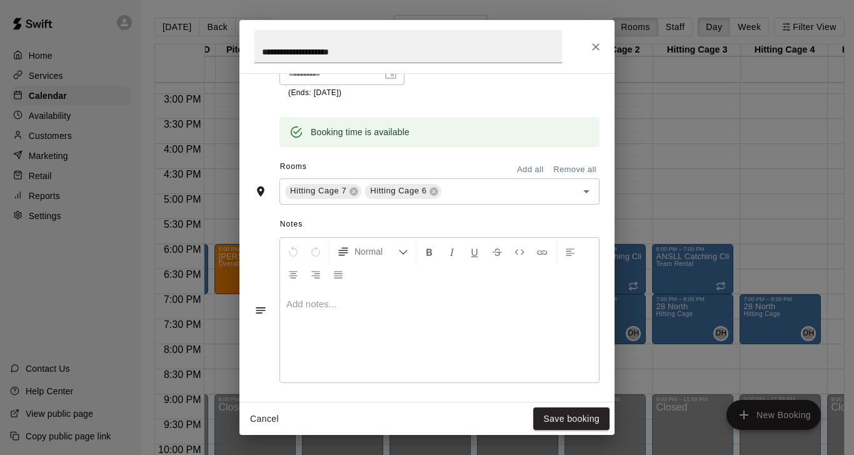
scroll to position [339, 0]
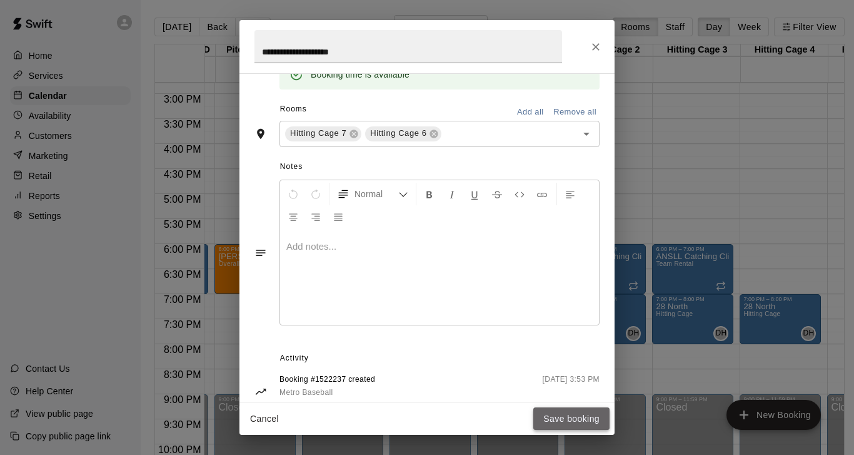
click at [574, 420] on button "Save booking" at bounding box center [571, 418] width 76 height 23
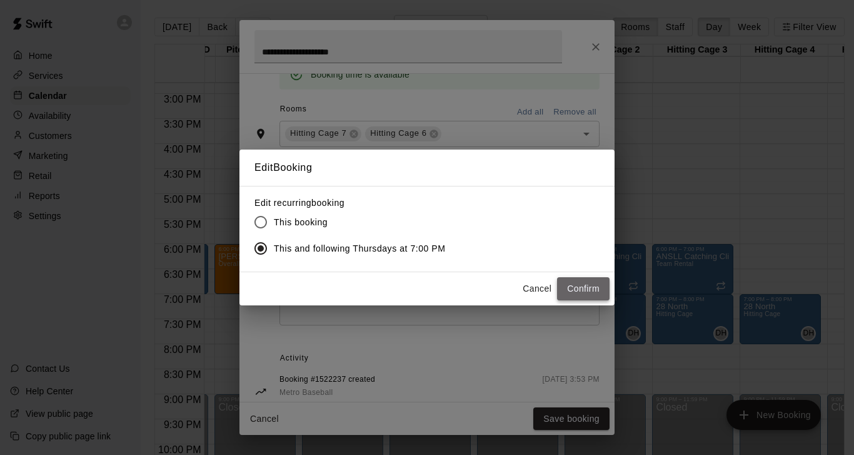
click at [575, 290] on button "Confirm" at bounding box center [583, 288] width 53 height 23
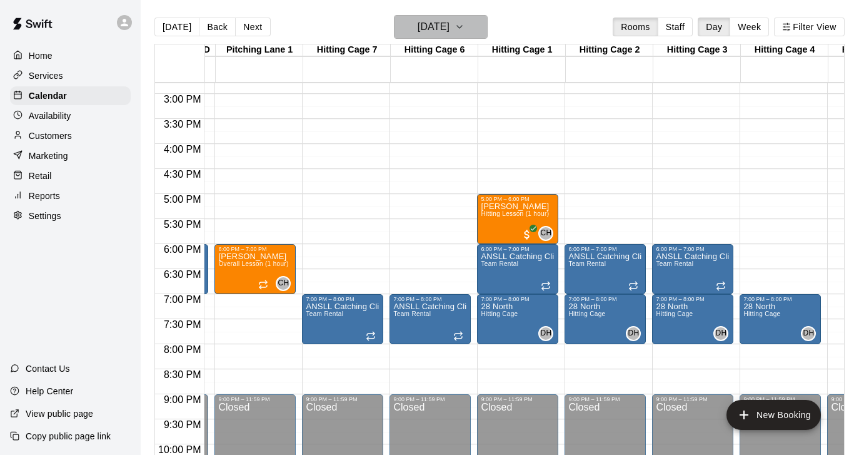
click at [465, 28] on icon "button" at bounding box center [460, 26] width 10 height 15
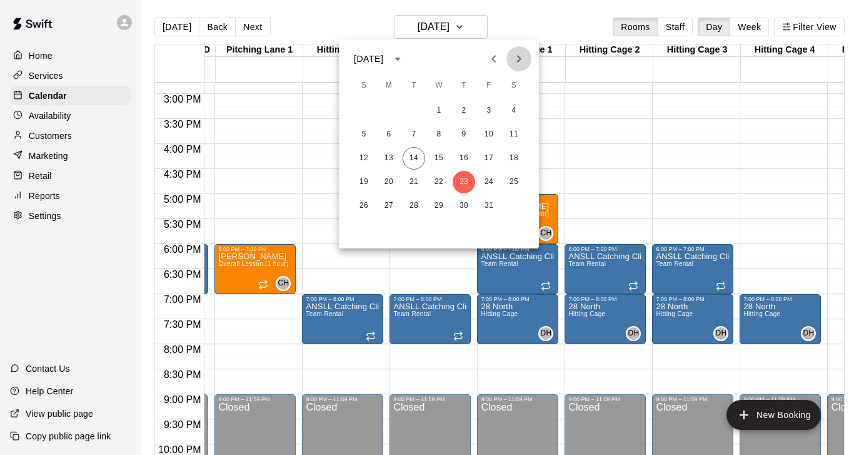
click at [516, 58] on icon "Next month" at bounding box center [518, 58] width 15 height 15
click at [412, 134] on button "4" at bounding box center [414, 134] width 23 height 23
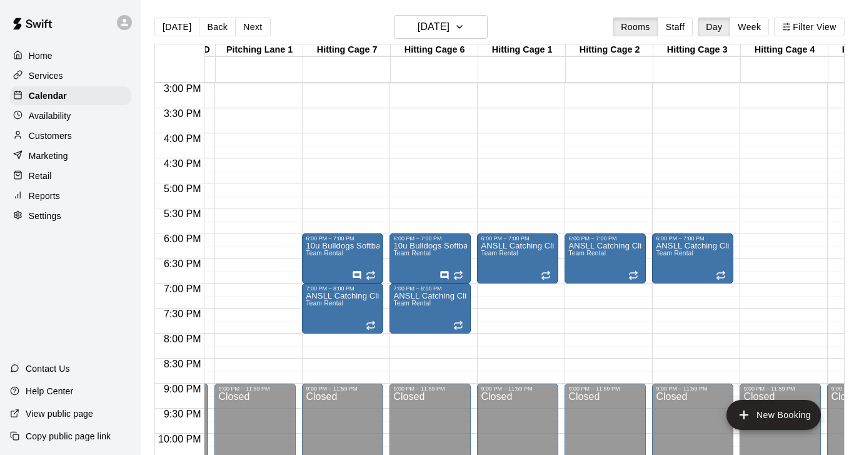
scroll to position [0, 338]
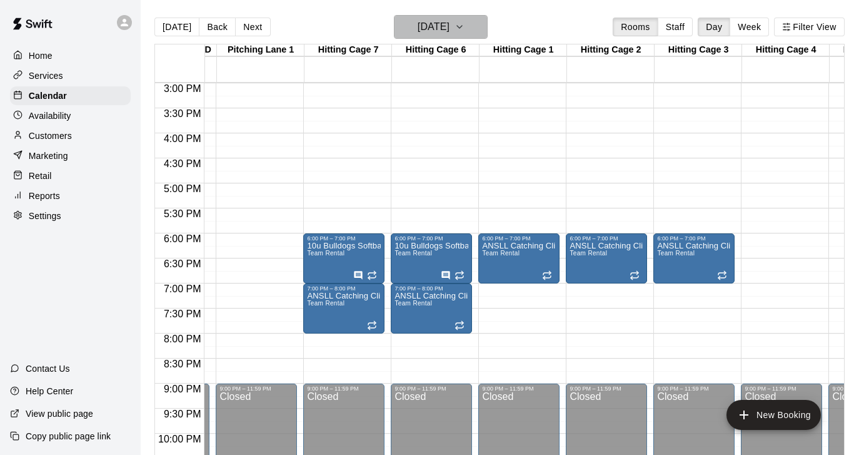
click at [465, 24] on icon "button" at bounding box center [460, 26] width 10 height 15
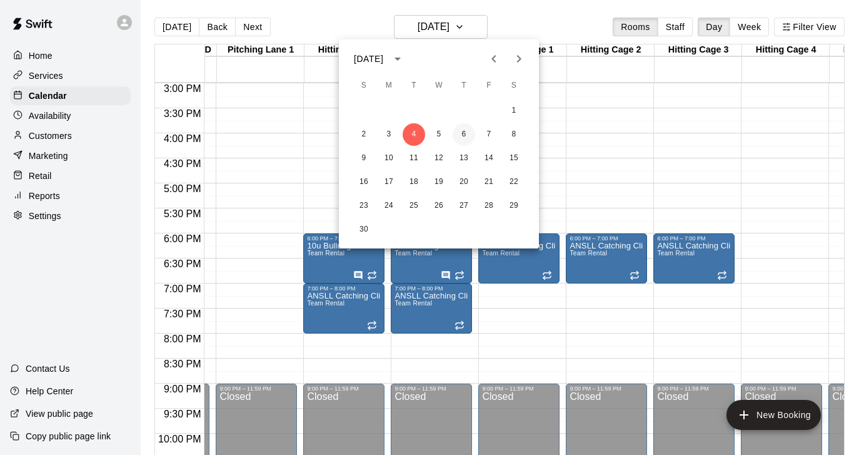
click at [464, 134] on button "6" at bounding box center [464, 134] width 23 height 23
